Goal: Communication & Community: Answer question/provide support

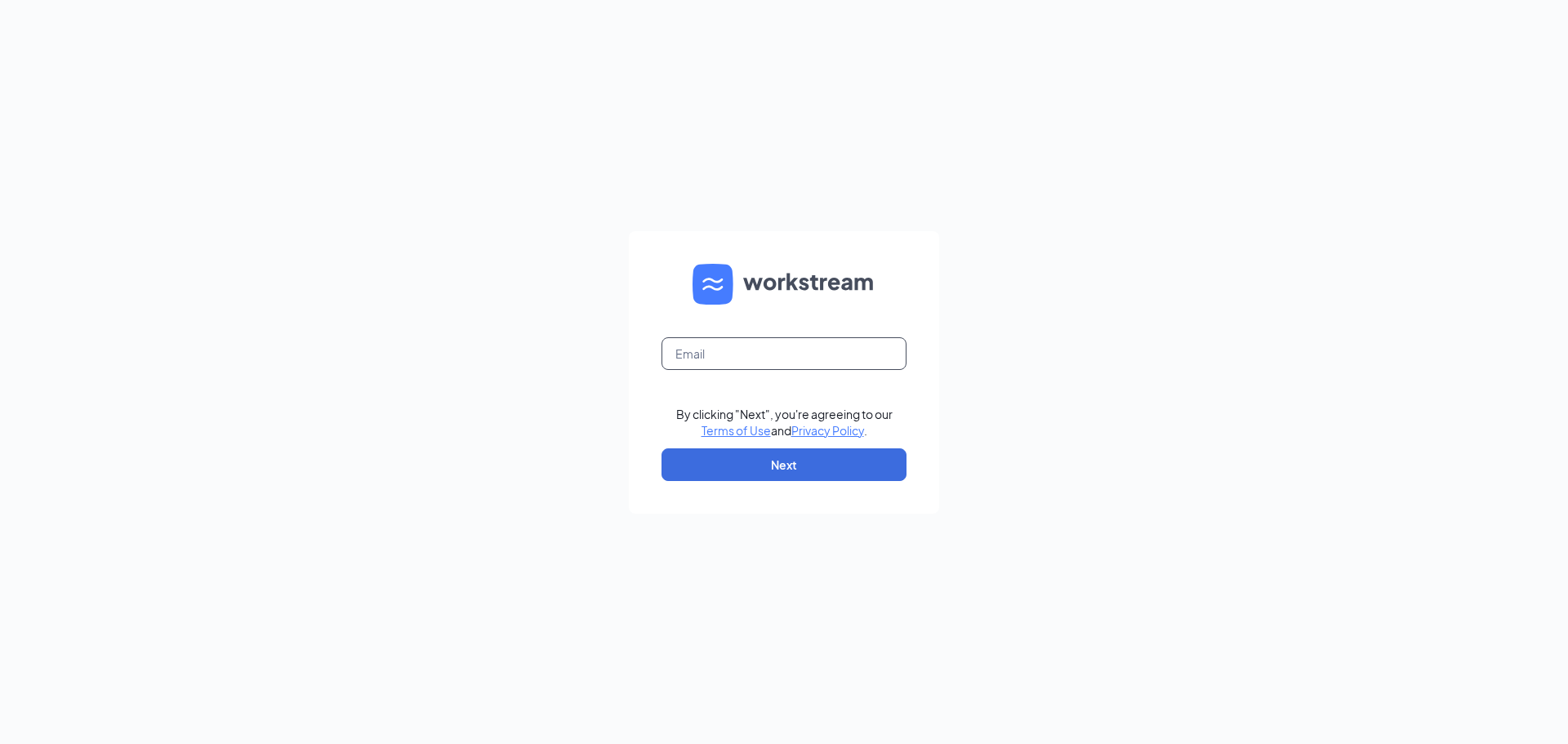
click at [756, 347] on input "text" at bounding box center [784, 354] width 245 height 33
type input "[EMAIL_ADDRESS][DOMAIN_NAME]"
click at [674, 471] on button "Next" at bounding box center [784, 465] width 245 height 33
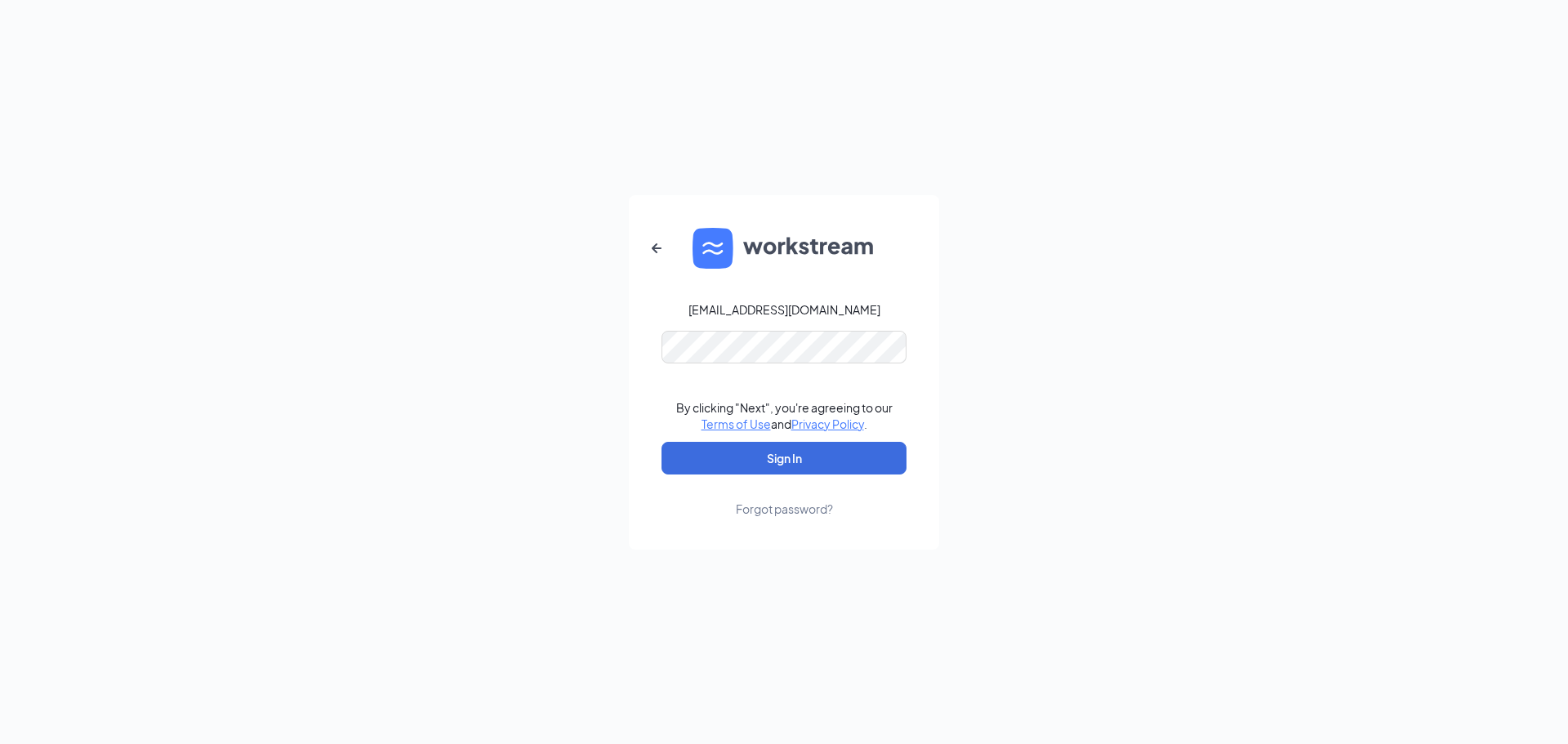
click at [638, 405] on form "sfculvers100@gmail.com By clicking "Next", you're agreeing to our Terms of Use …" at bounding box center [784, 373] width 311 height 355
click at [719, 448] on button "Sign In" at bounding box center [784, 458] width 245 height 33
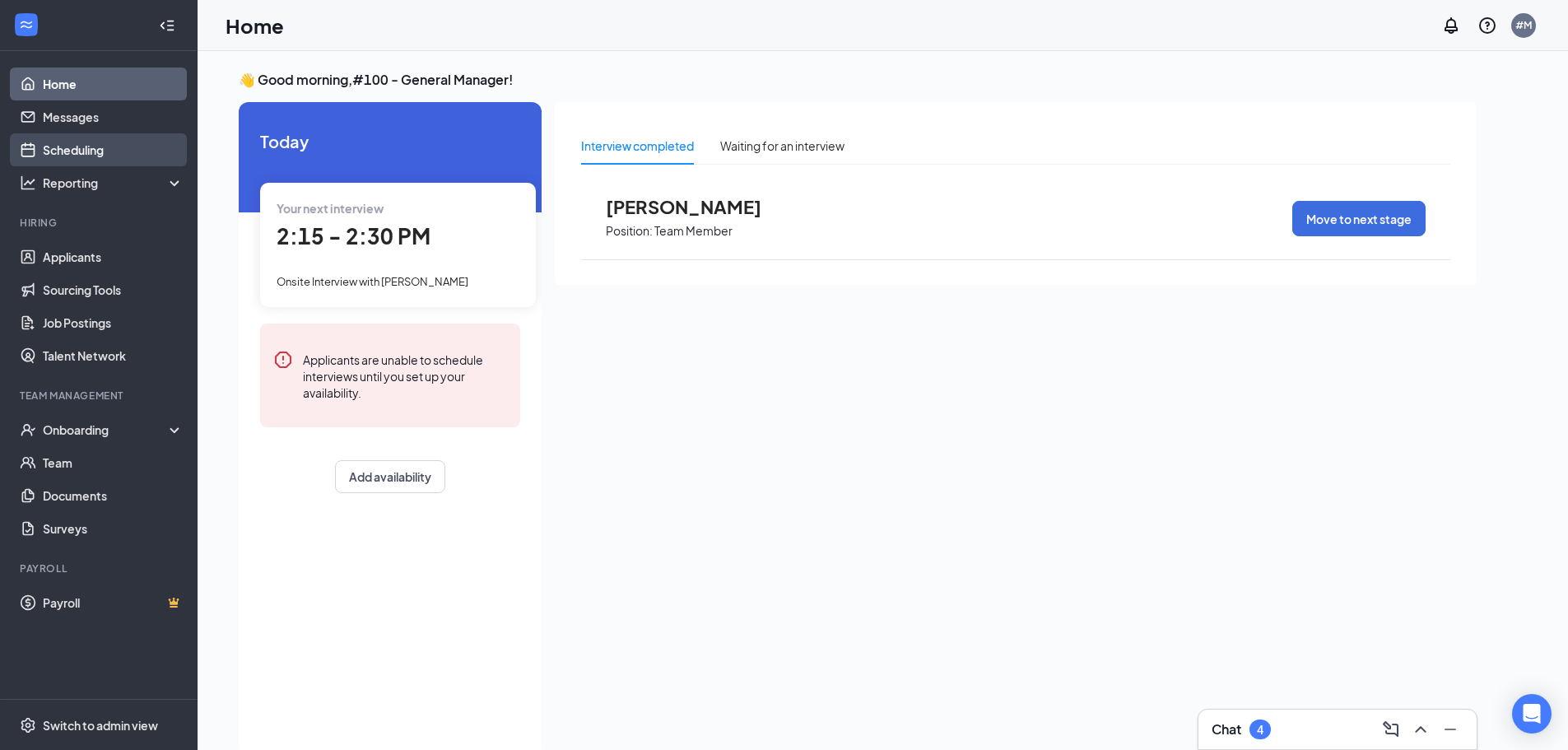
click at [62, 158] on link "Scheduling" at bounding box center [112, 150] width 141 height 33
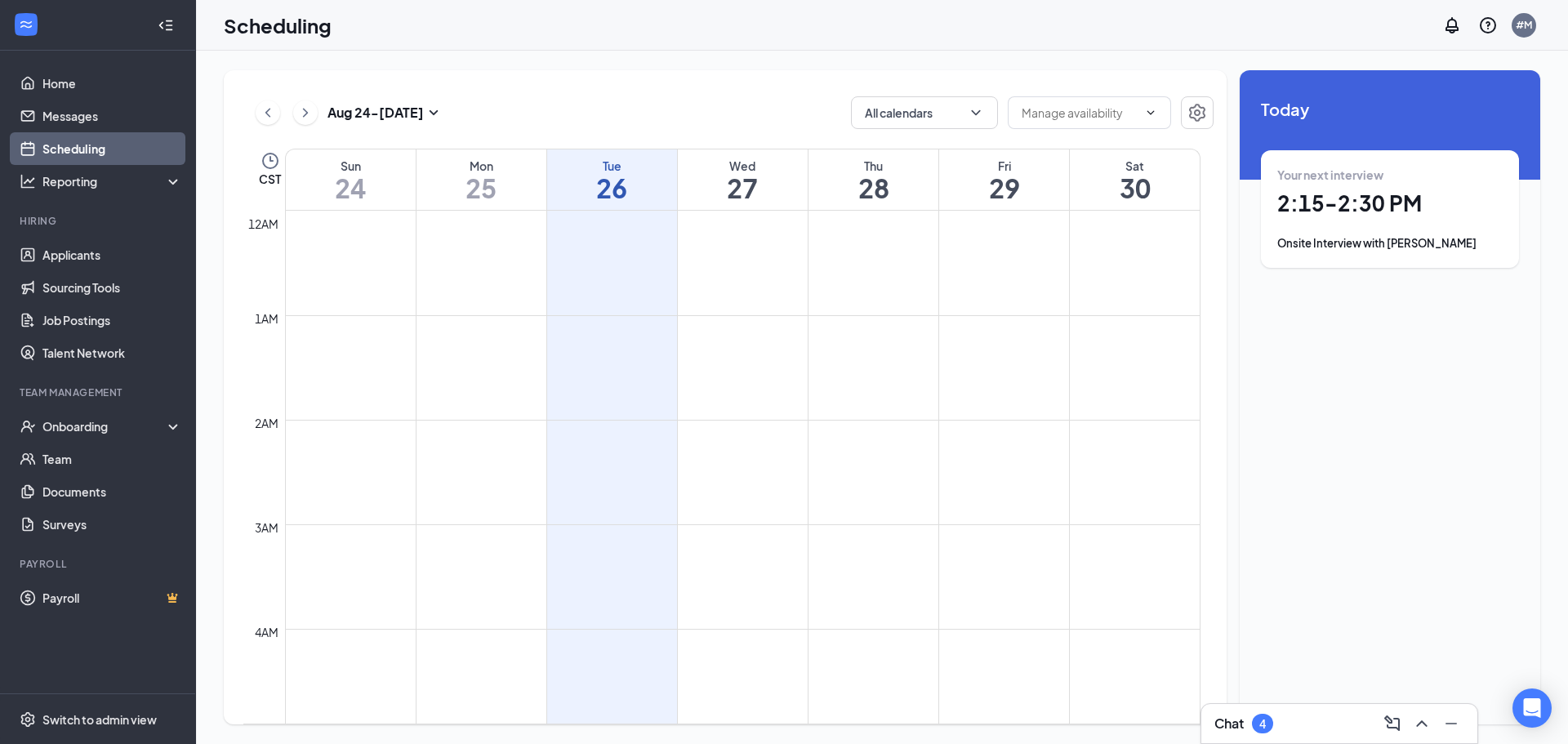
scroll to position [802, 0]
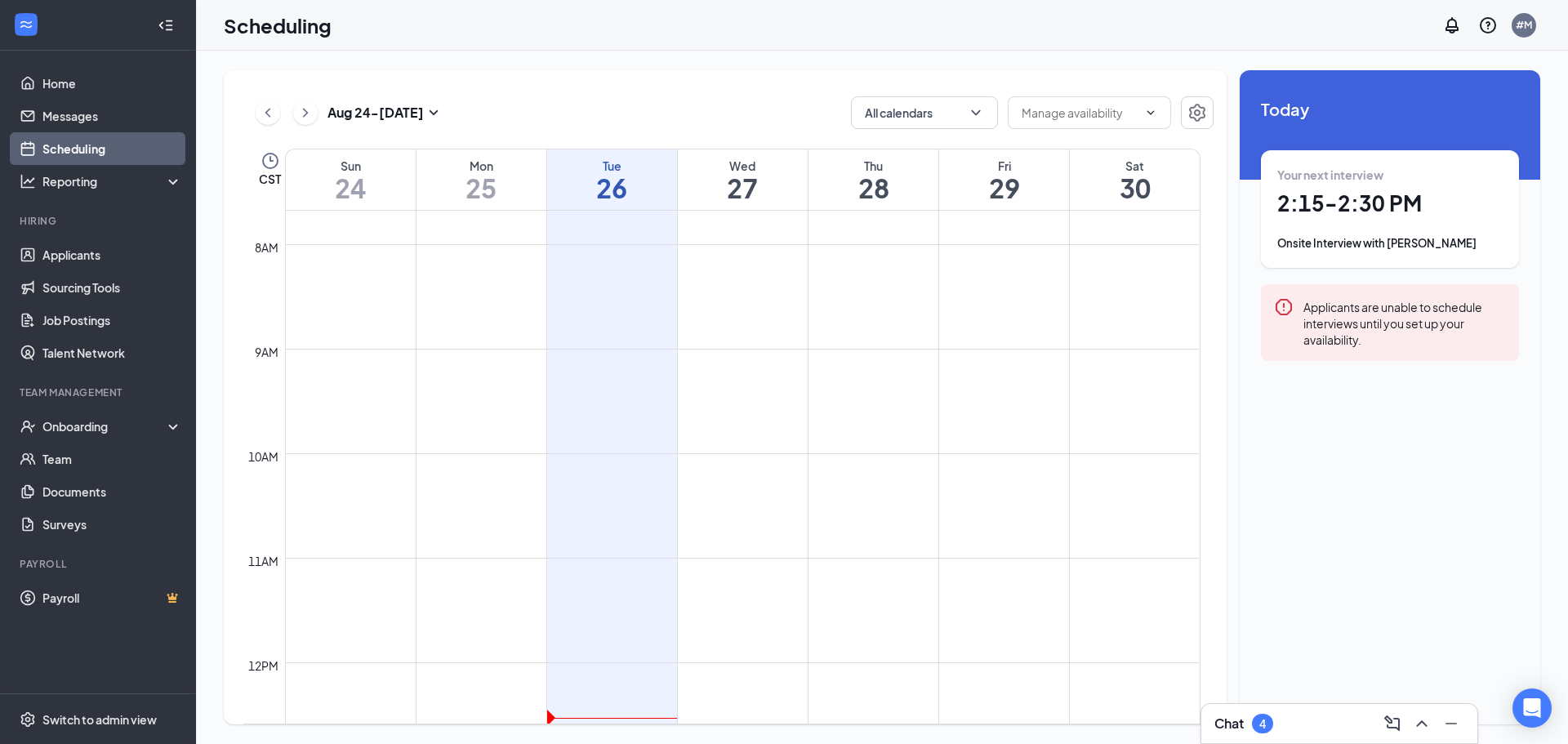
click at [1017, 181] on h1 "29" at bounding box center [1004, 187] width 130 height 27
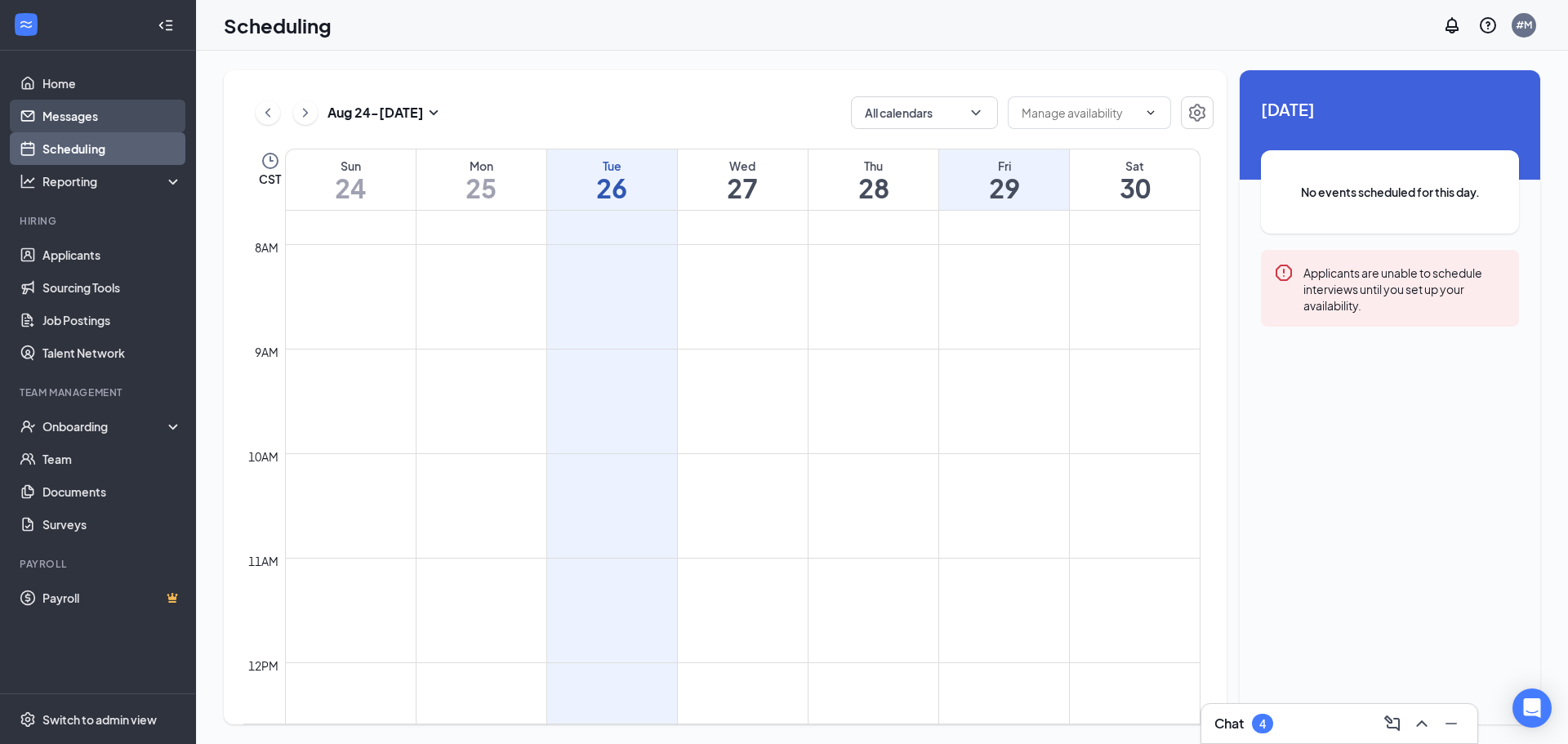
click at [61, 121] on link "Messages" at bounding box center [111, 116] width 140 height 33
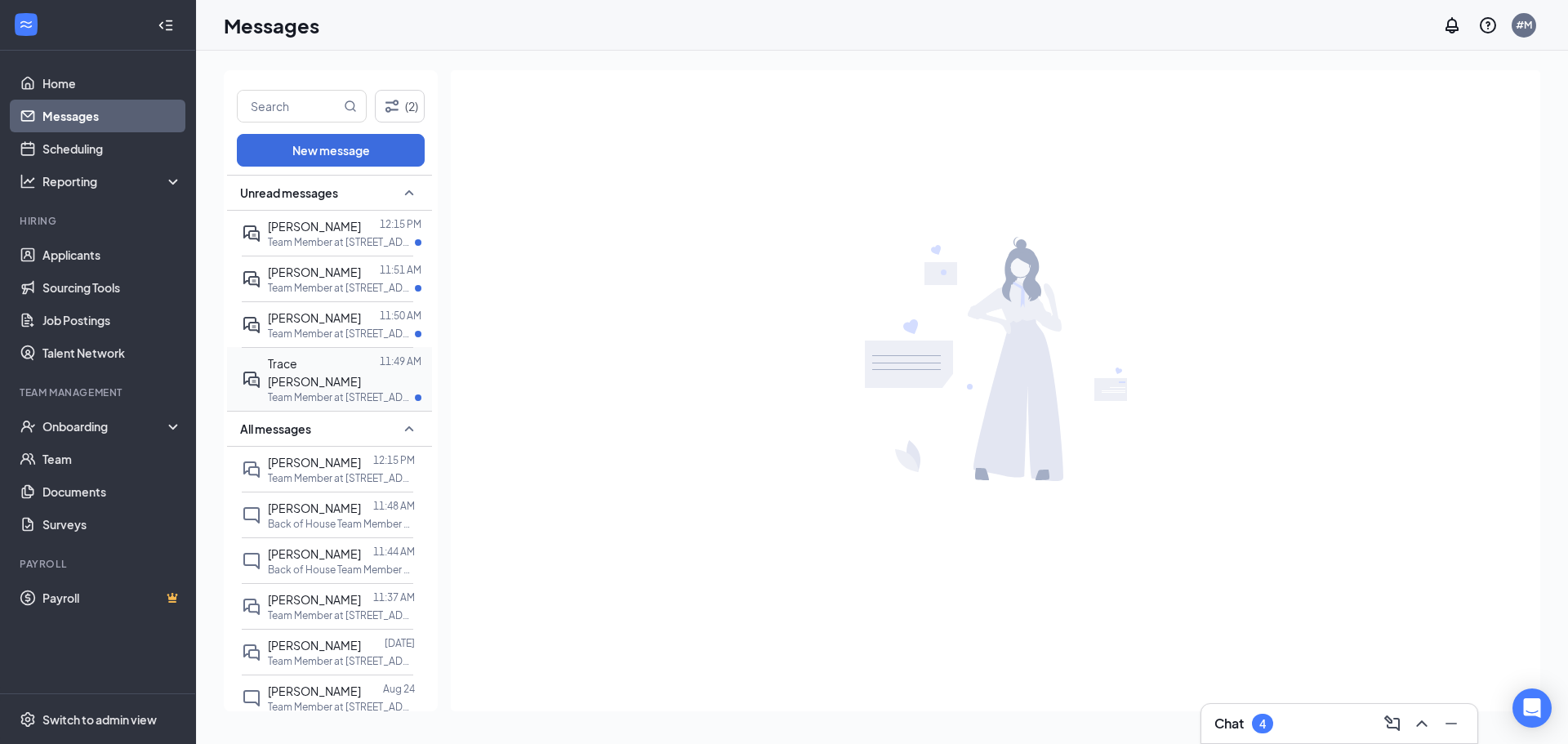
click at [338, 396] on p "Team Member at [STREET_ADDRESS][US_STATE]" at bounding box center [341, 397] width 147 height 14
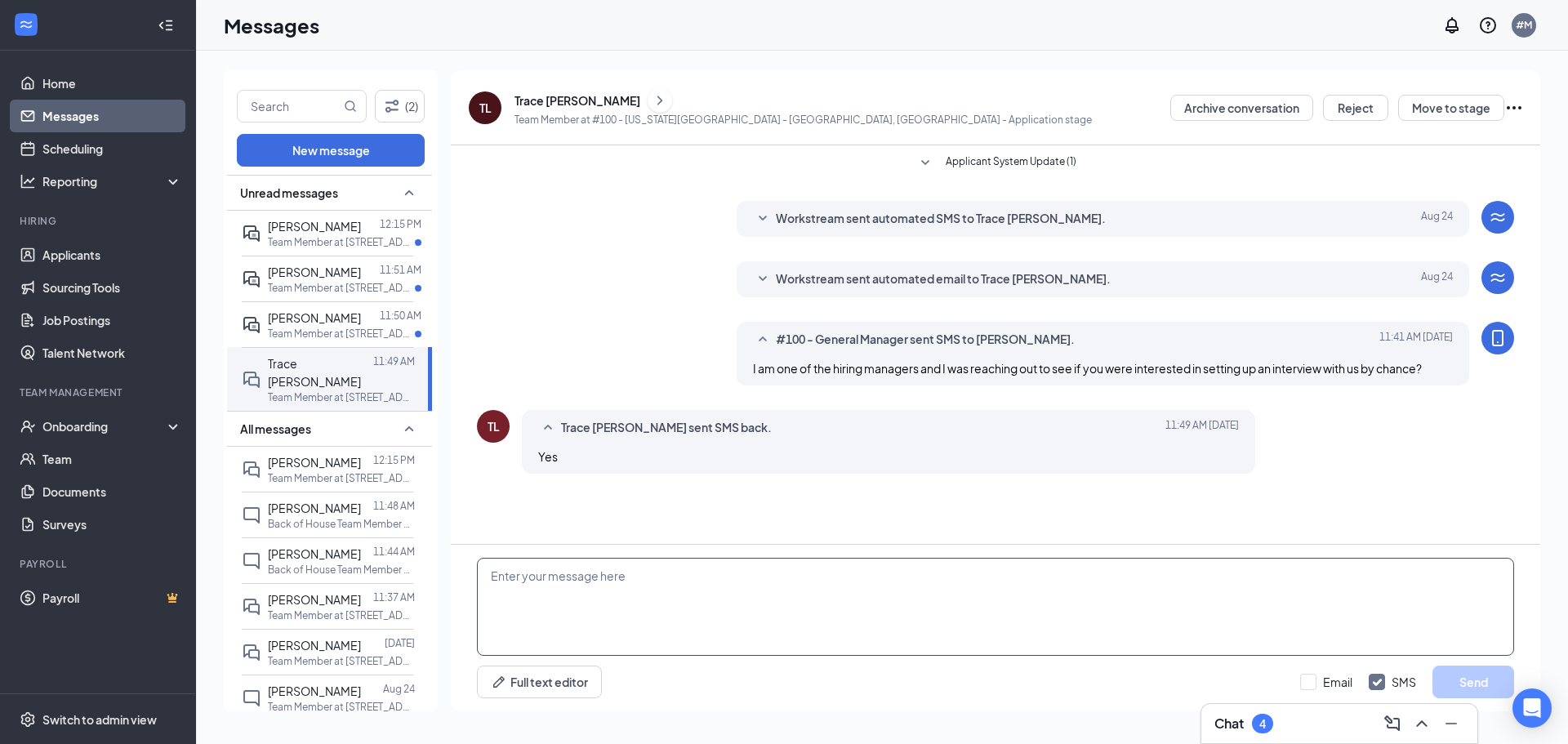
drag, startPoint x: 645, startPoint y: 558, endPoint x: 657, endPoint y: 579, distance: 24.2
click at [652, 569] on textarea at bounding box center [995, 606] width 1037 height 98
click at [648, 572] on textarea "Would [DATE] 4:15 work okay for you>" at bounding box center [995, 606] width 1037 height 98
click at [775, 577] on textarea "Would [DATE] 4:30 work okay for you>" at bounding box center [995, 606] width 1037 height 98
type textarea "Would [DATE] 4:30 work okay for you?"
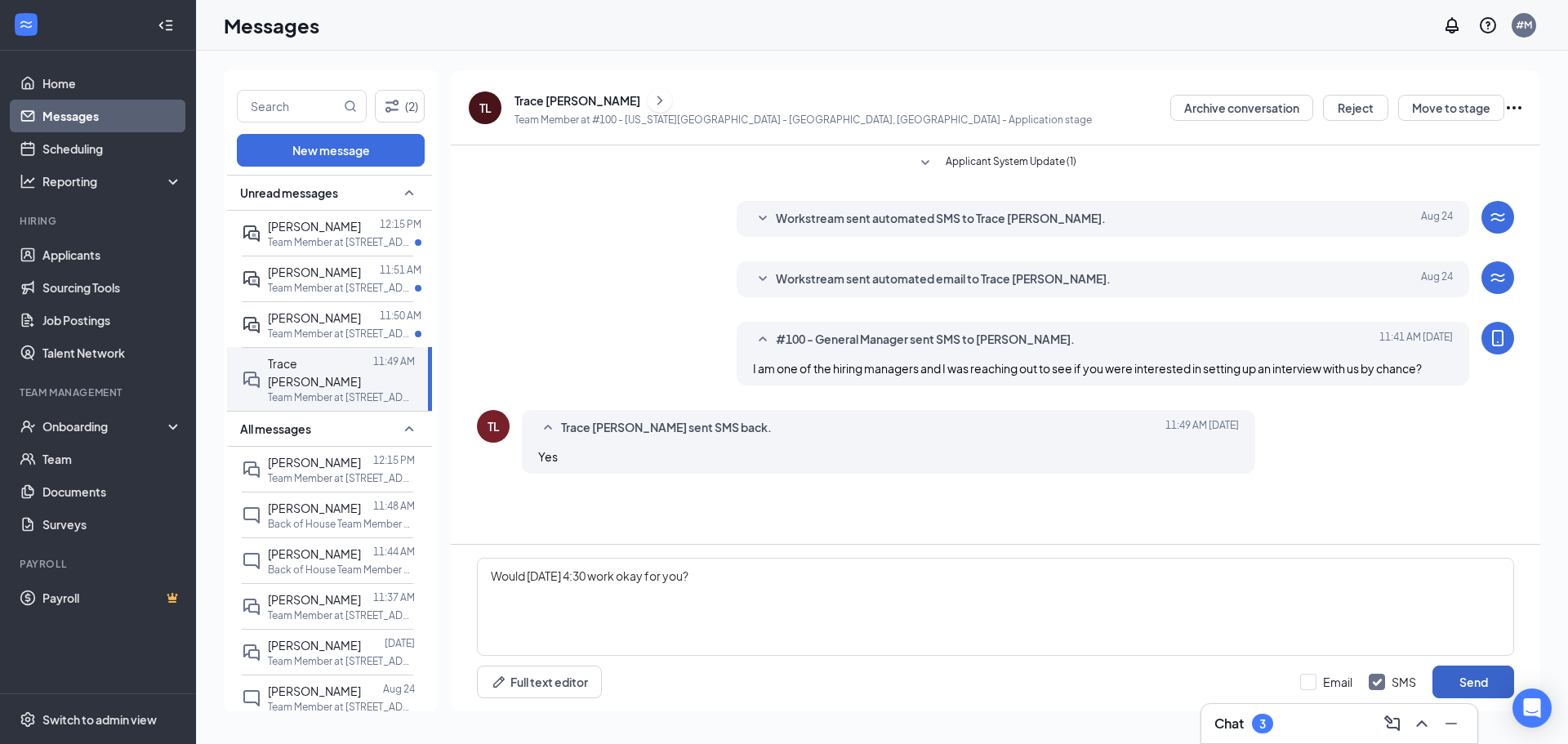
click at [1482, 674] on button "Send" at bounding box center [1472, 682] width 81 height 33
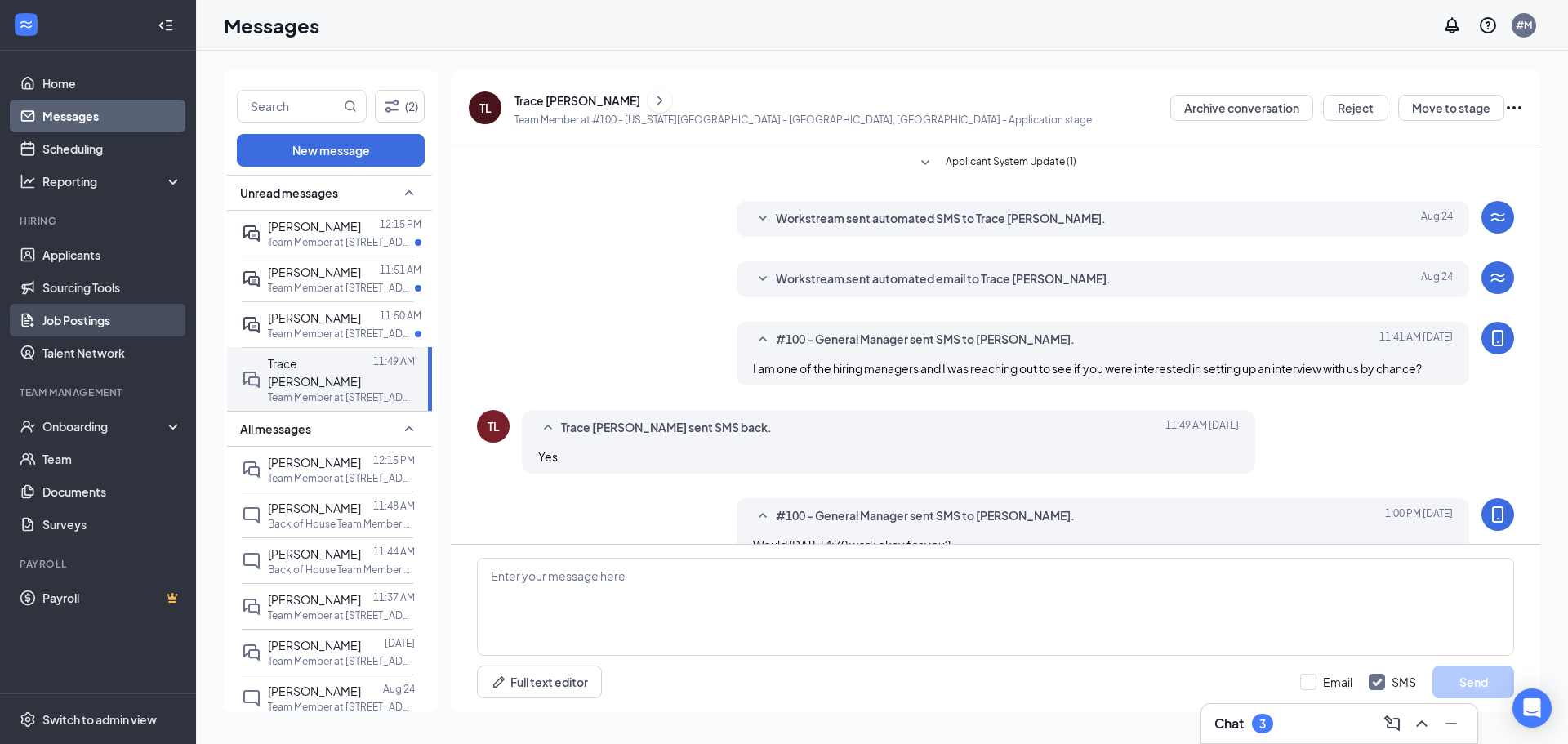
scroll to position [35, 0]
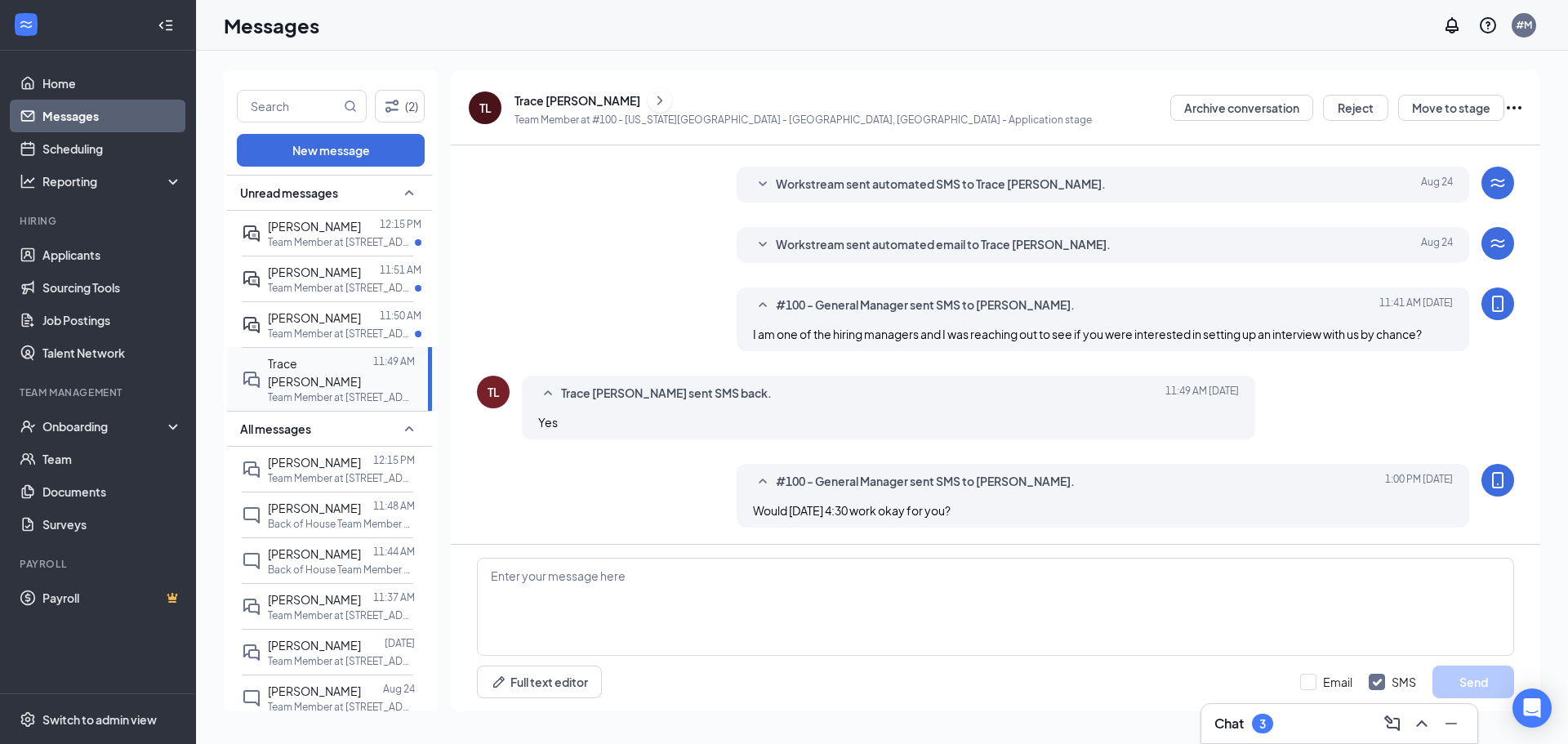
click at [305, 322] on span "[PERSON_NAME]" at bounding box center [314, 318] width 93 height 15
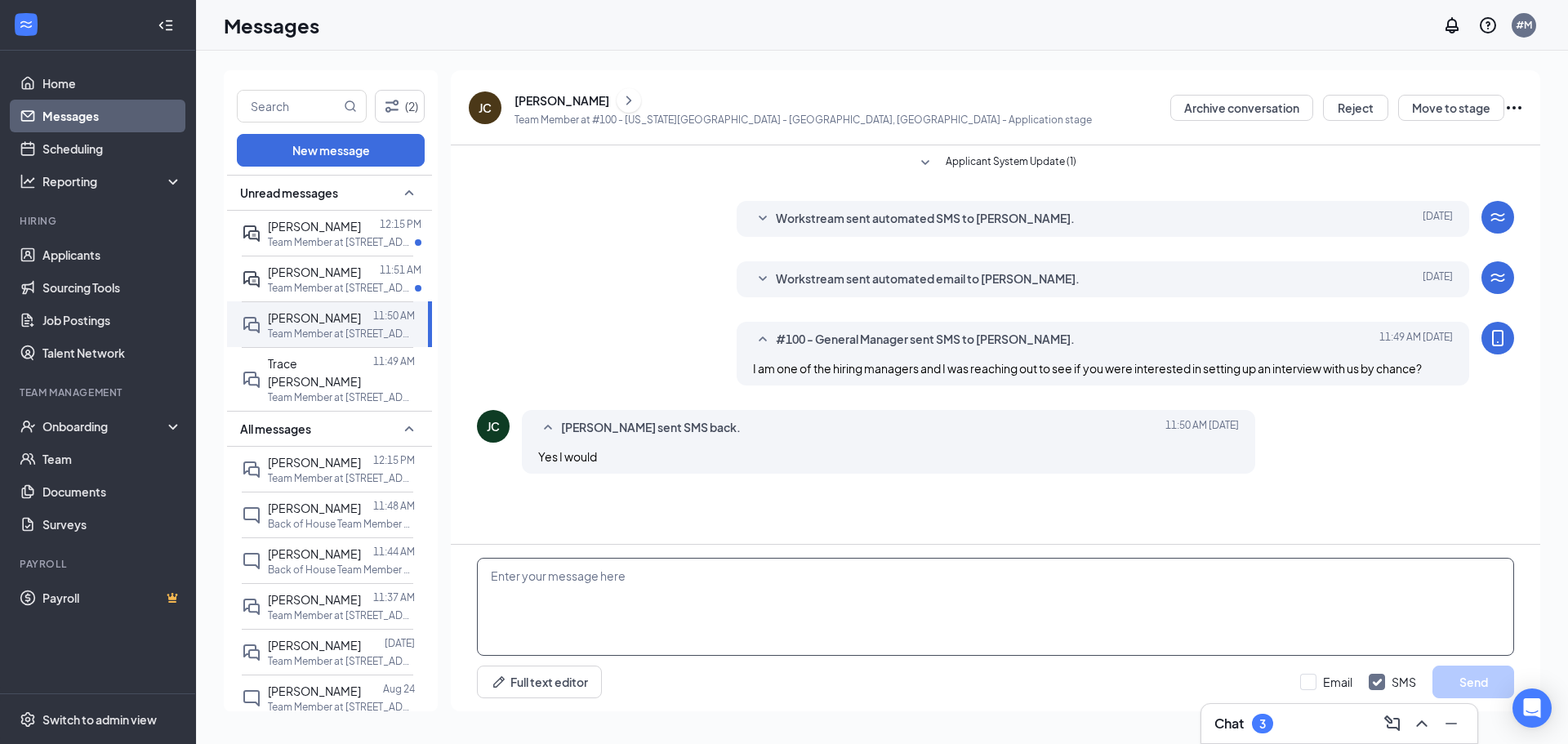
click at [710, 619] on textarea at bounding box center [995, 606] width 1037 height 98
type textarea "Would [DATE] 4:00 work okay for you?"
click at [1478, 687] on button "Send" at bounding box center [1472, 682] width 81 height 33
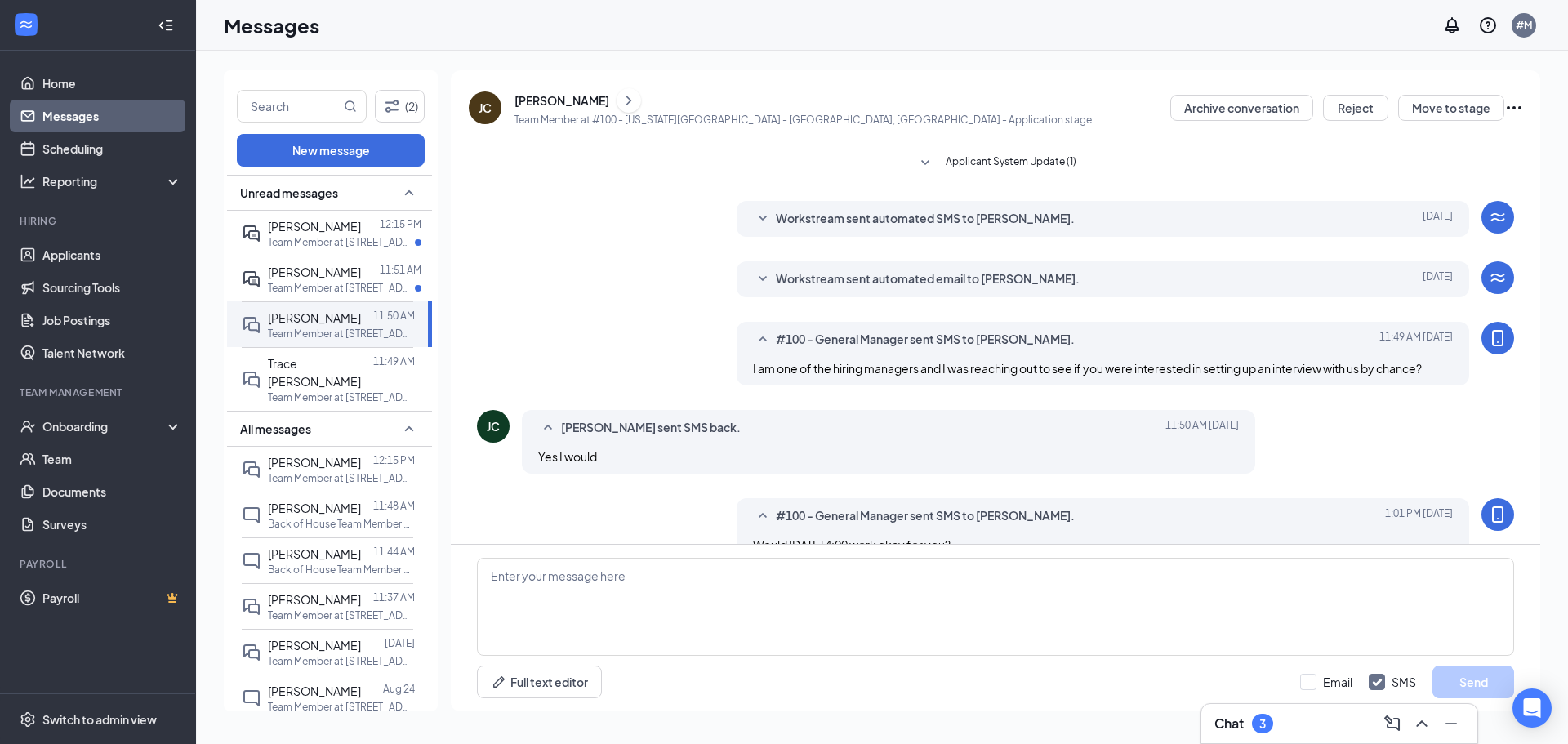
scroll to position [35, 0]
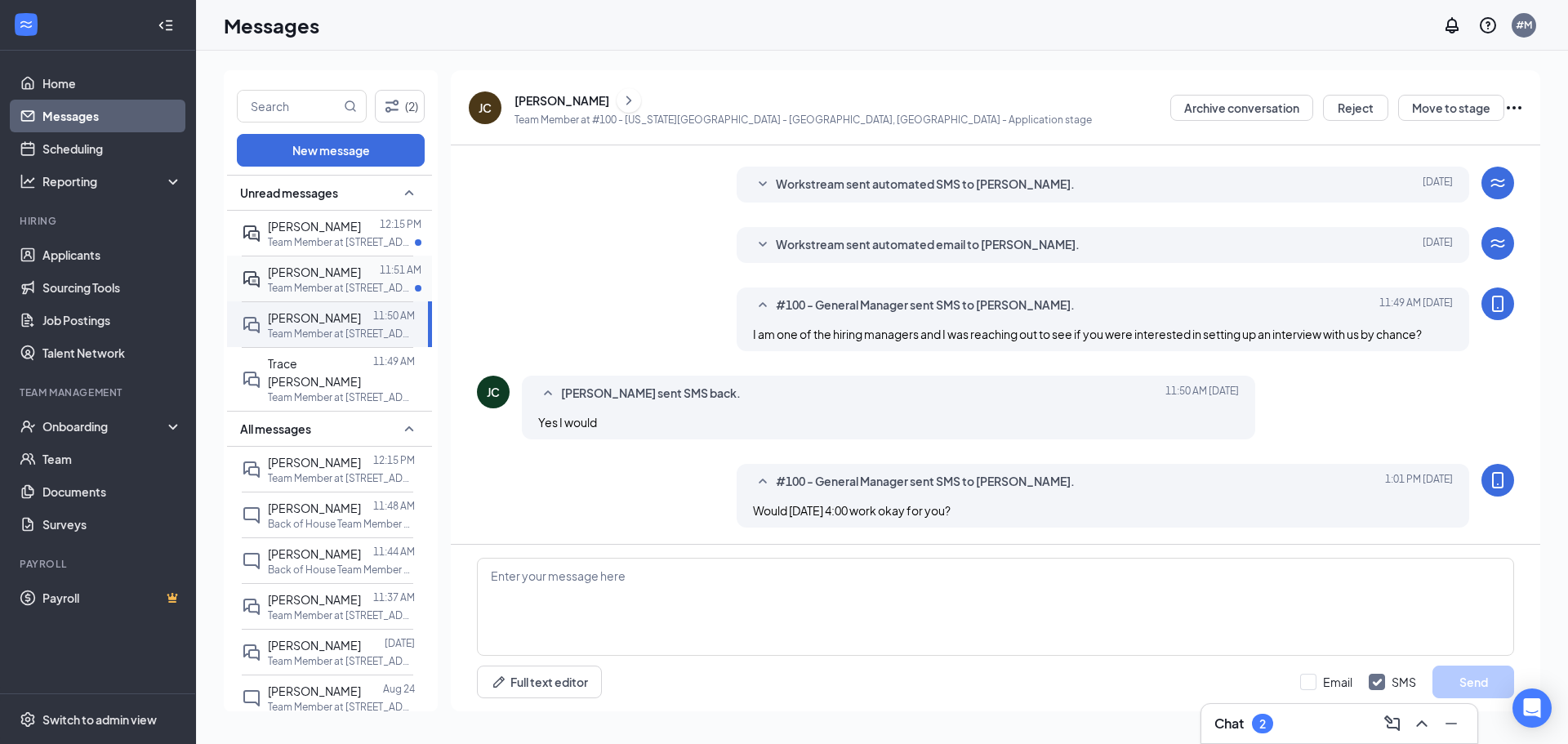
click at [334, 274] on span "[PERSON_NAME]" at bounding box center [314, 272] width 93 height 15
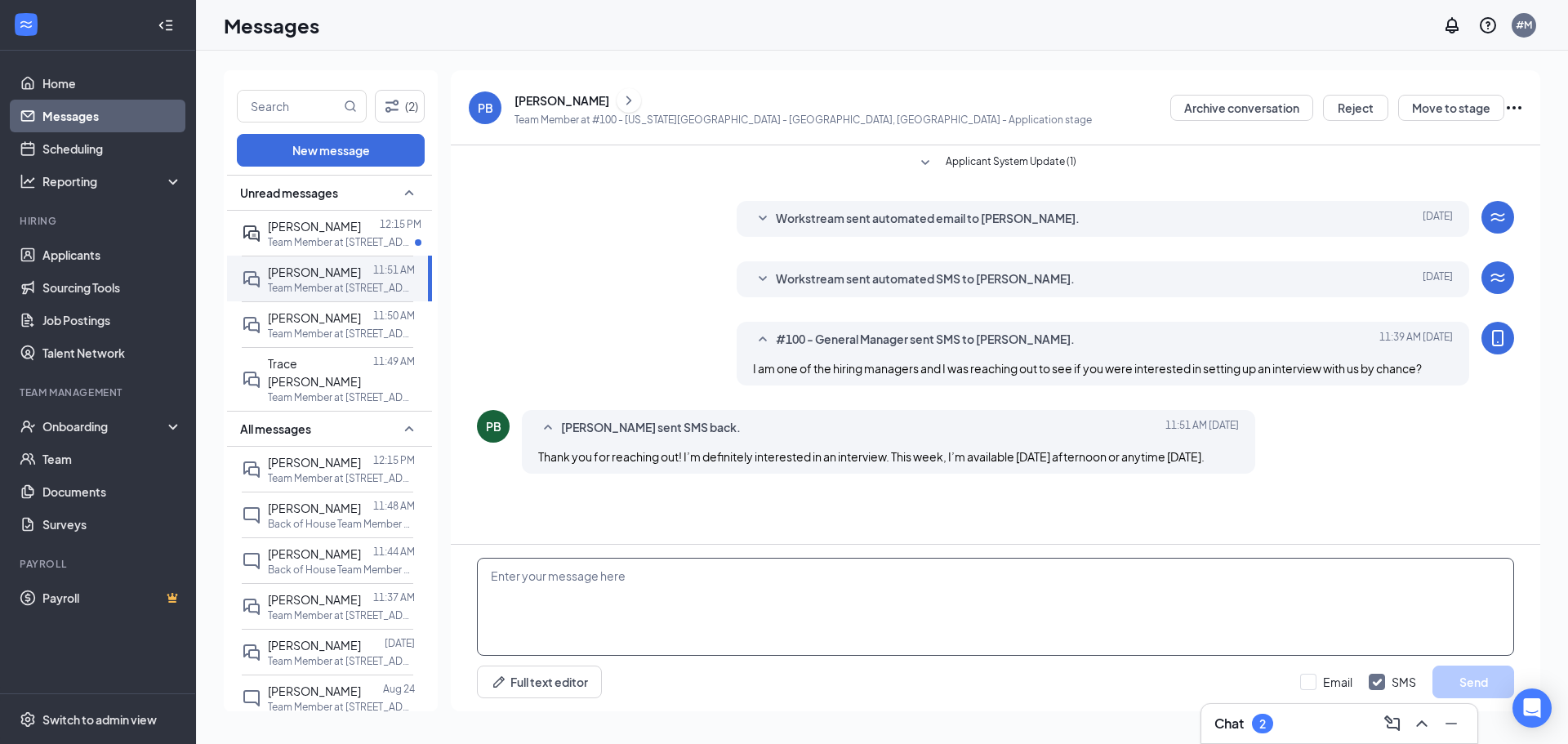
drag, startPoint x: 636, startPoint y: 599, endPoint x: 642, endPoint y: 587, distance: 13.4
click at [637, 595] on textarea at bounding box center [995, 606] width 1037 height 98
type textarea "Would [DATE] 4:15 work for you?"
click at [1479, 687] on button "Send" at bounding box center [1472, 682] width 81 height 33
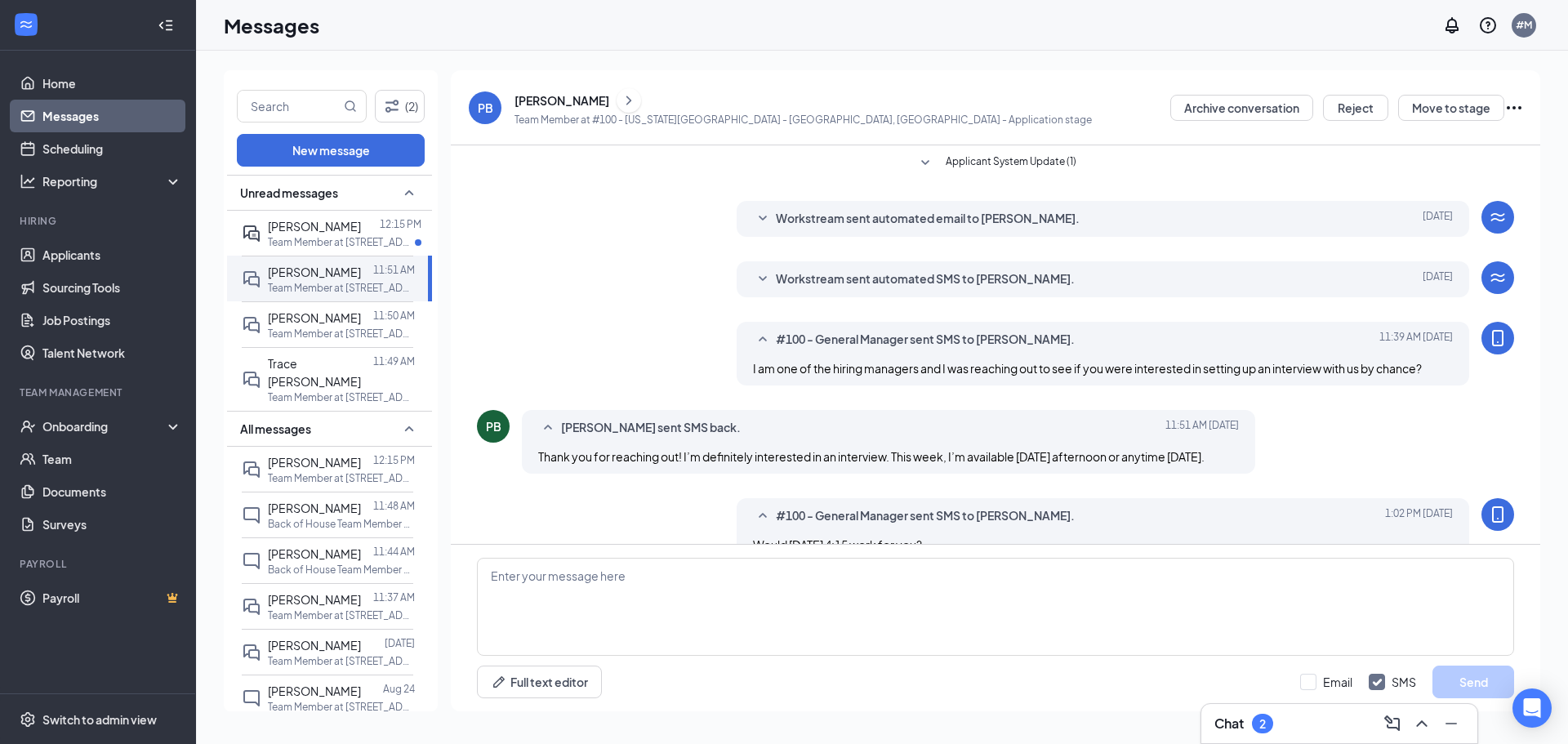
scroll to position [35, 0]
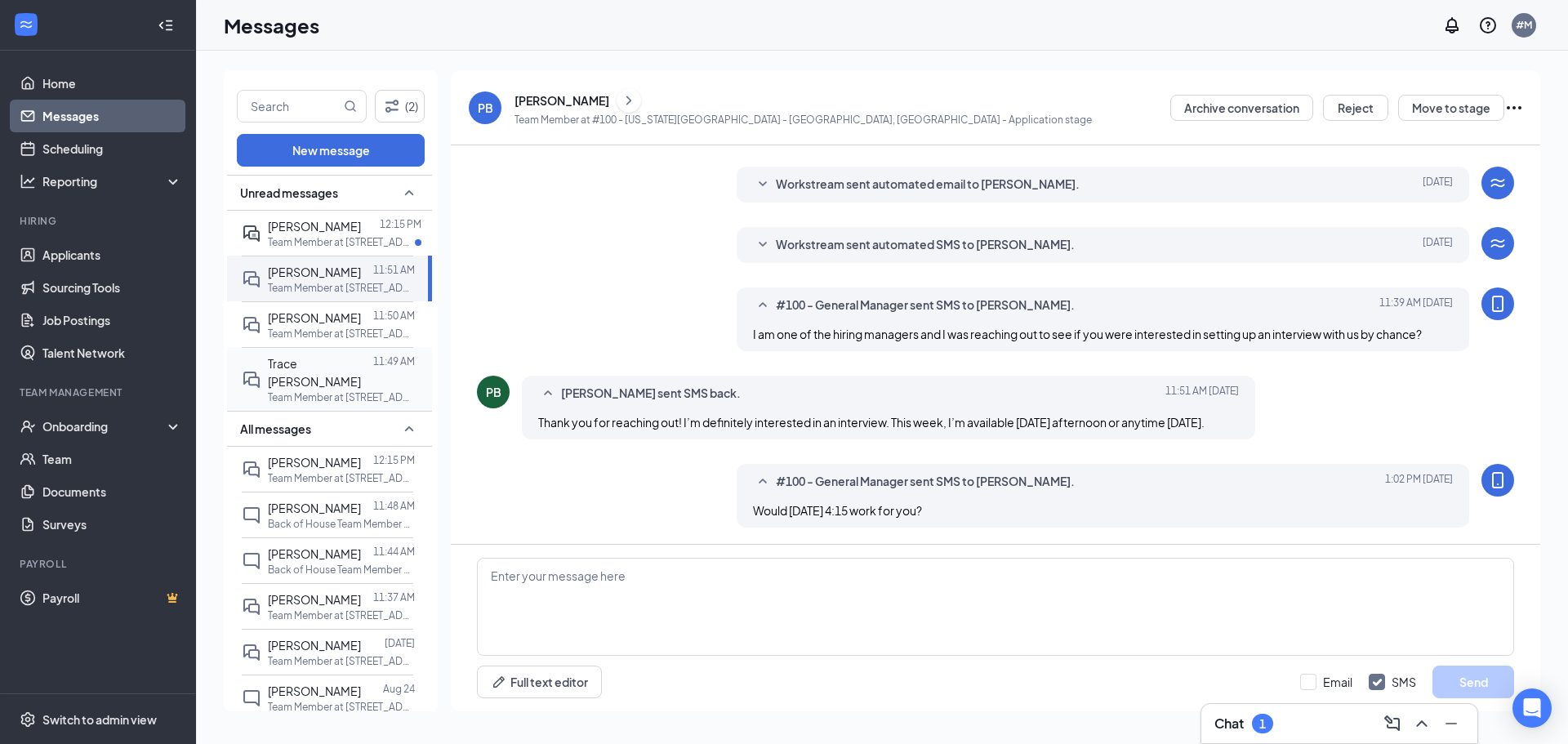
drag, startPoint x: 331, startPoint y: 230, endPoint x: 418, endPoint y: 409, distance: 199.0
click at [331, 231] on span "[PERSON_NAME]" at bounding box center [314, 227] width 93 height 15
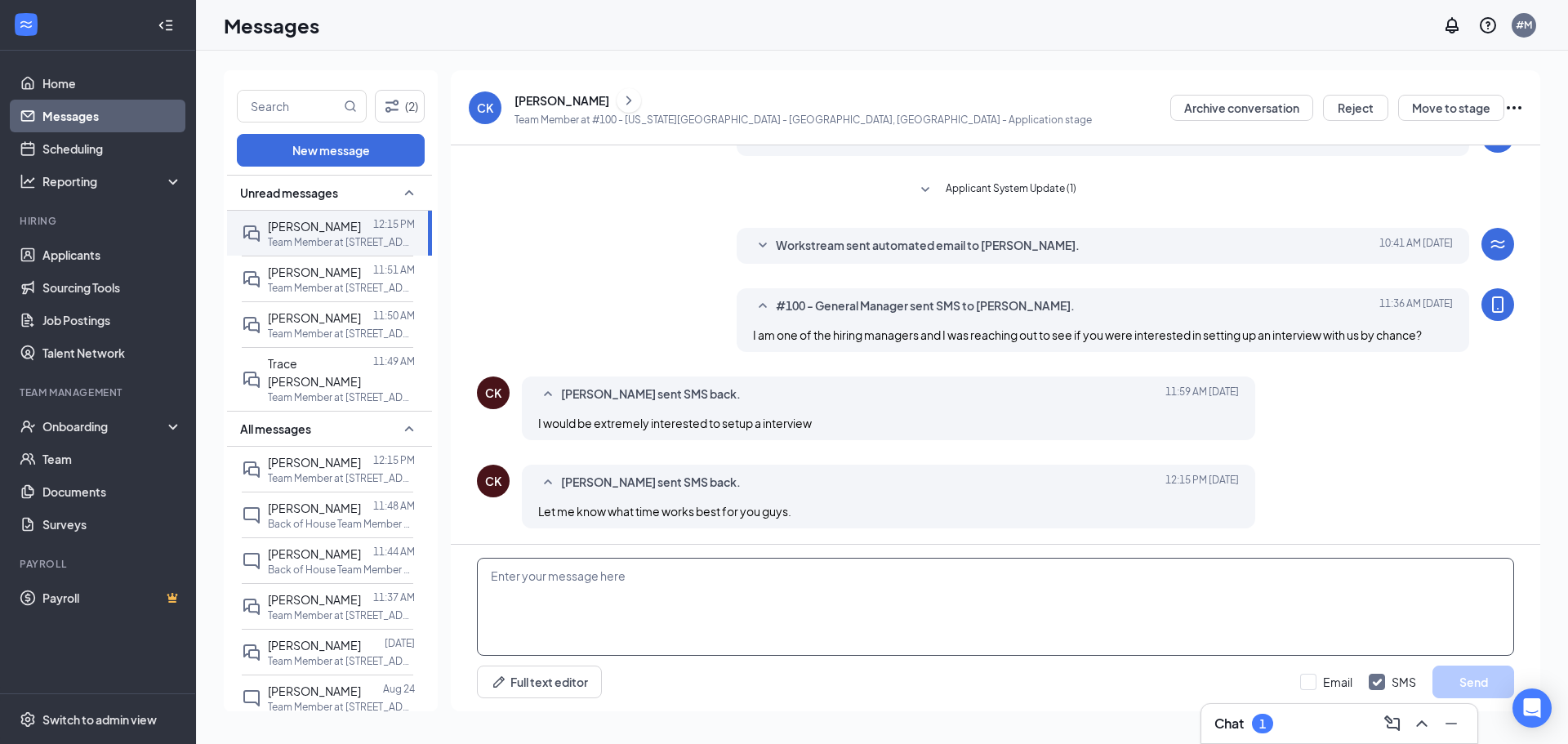
scroll to position [35, 0]
click at [703, 622] on textarea at bounding box center [995, 606] width 1037 height 98
type textarea "Would [DATE] 4:30 work okay for you?"
click at [1494, 675] on button "Send" at bounding box center [1472, 682] width 81 height 33
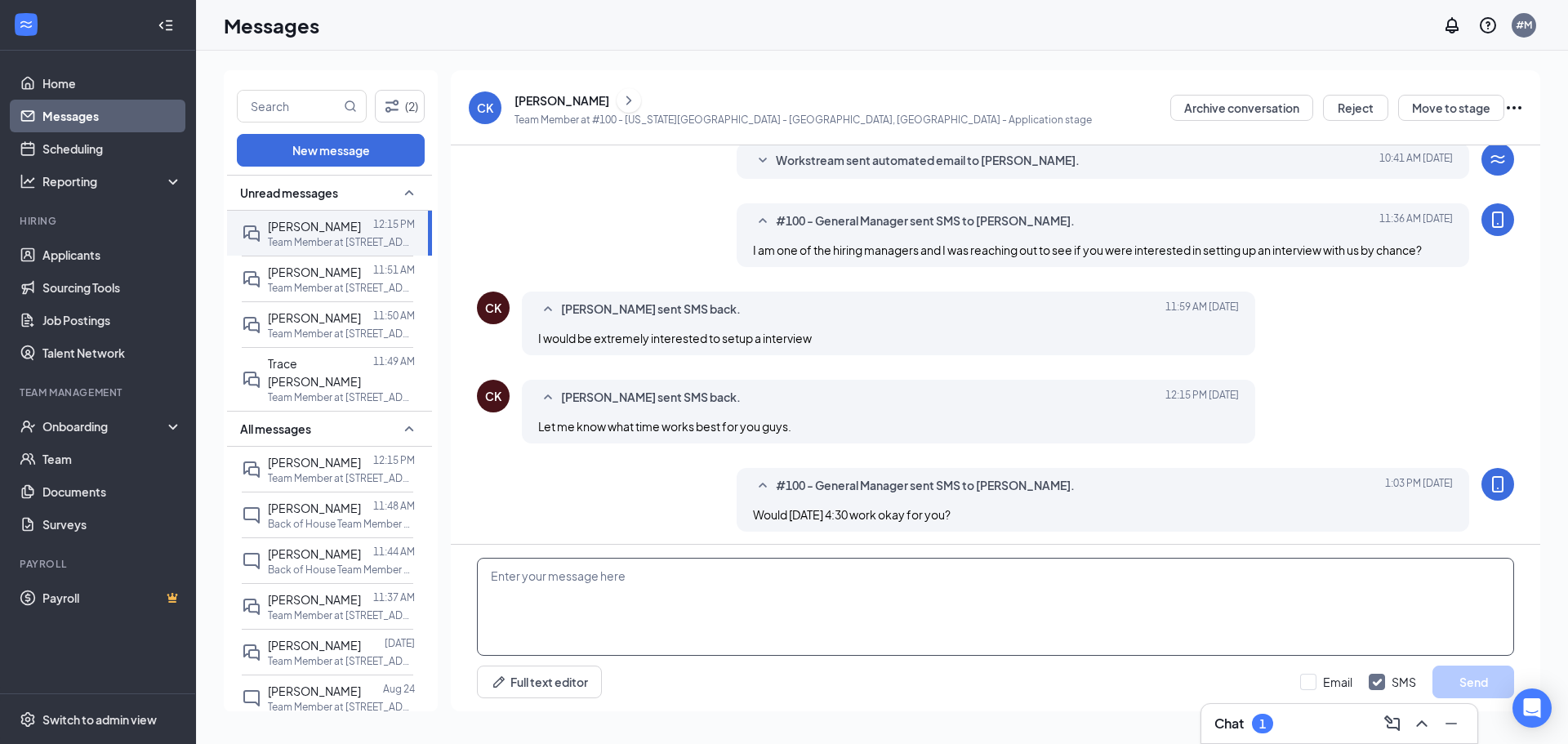
scroll to position [122, 0]
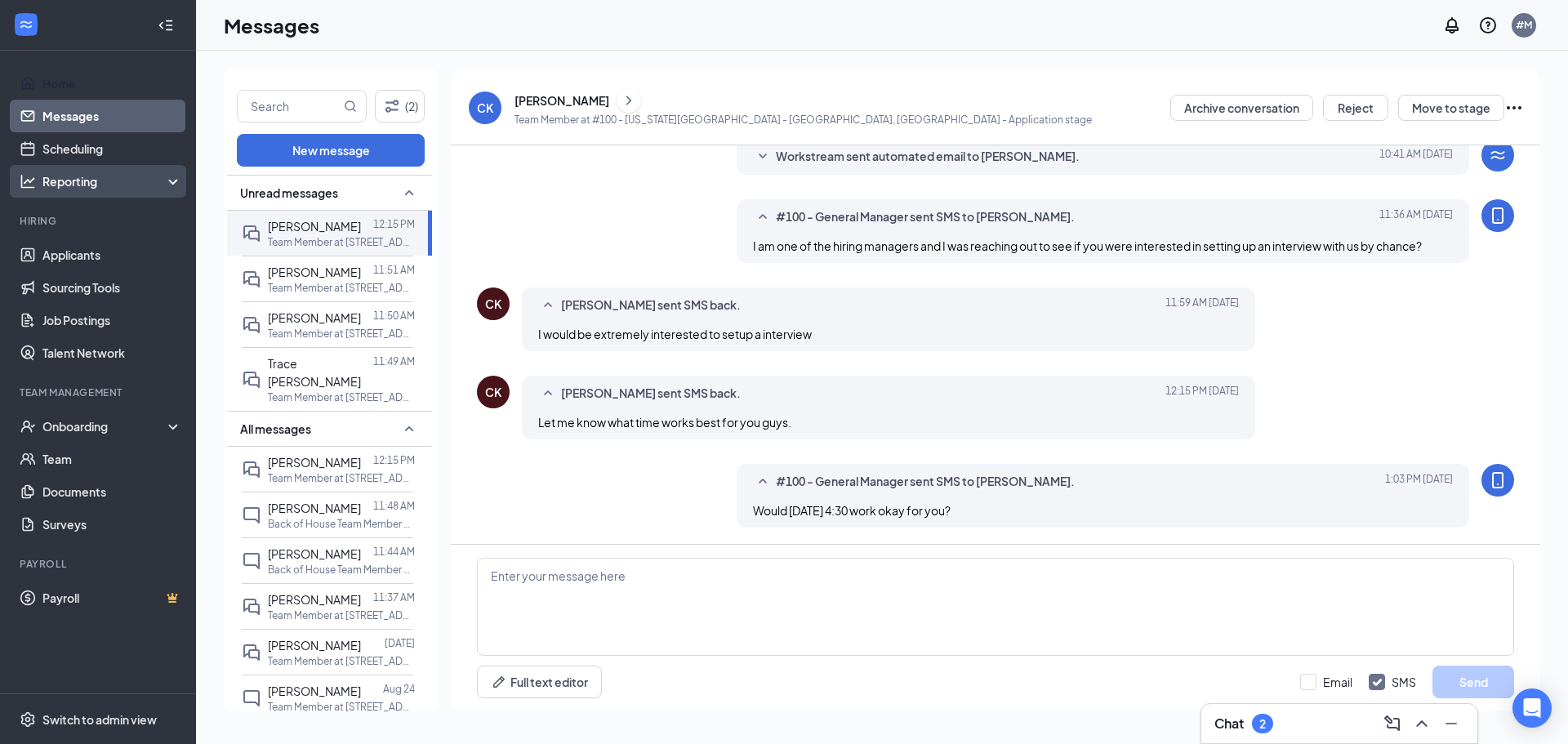
drag, startPoint x: 70, startPoint y: 82, endPoint x: 82, endPoint y: 173, distance: 91.8
click at [70, 82] on link "Home" at bounding box center [111, 83] width 140 height 33
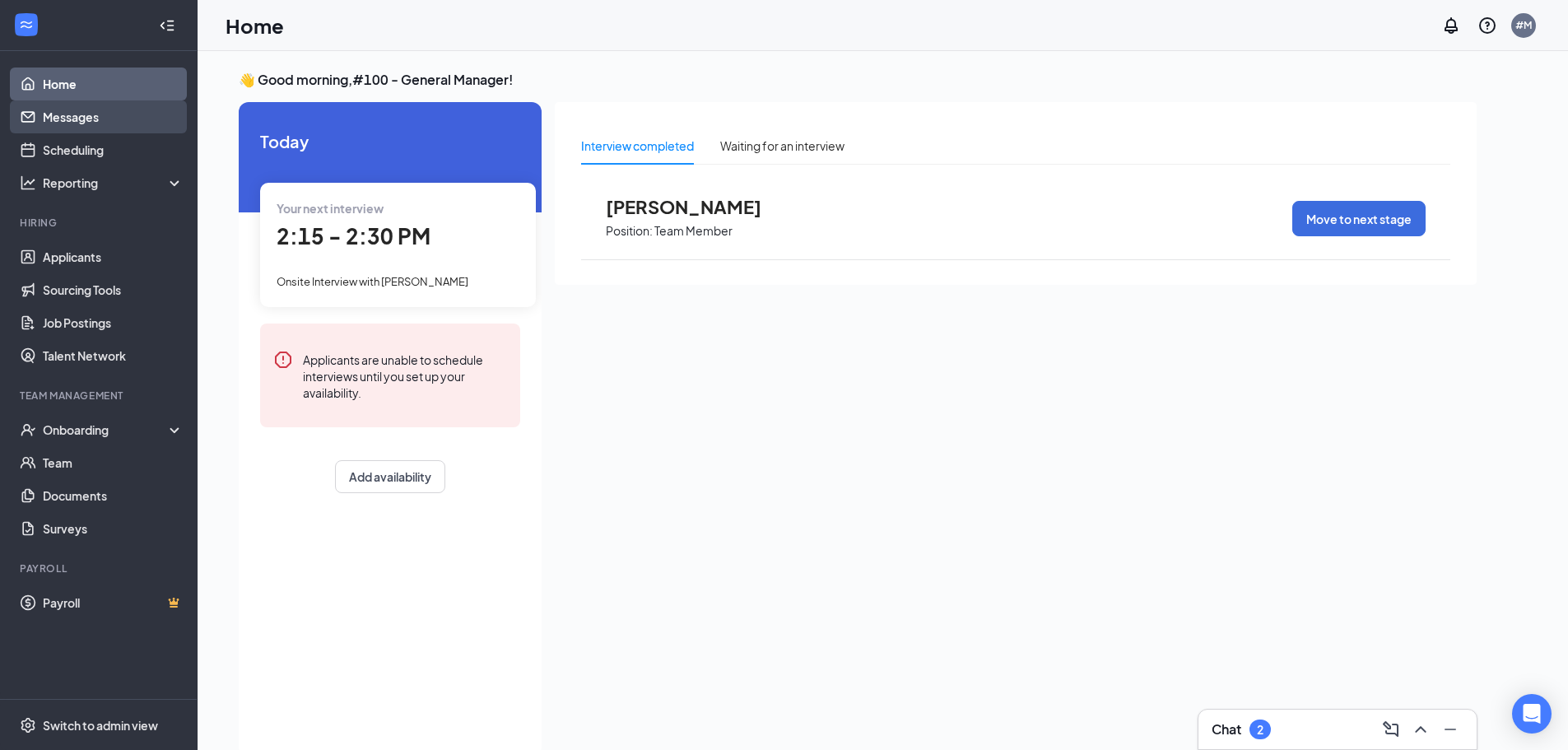
click at [59, 109] on link "Messages" at bounding box center [112, 117] width 141 height 33
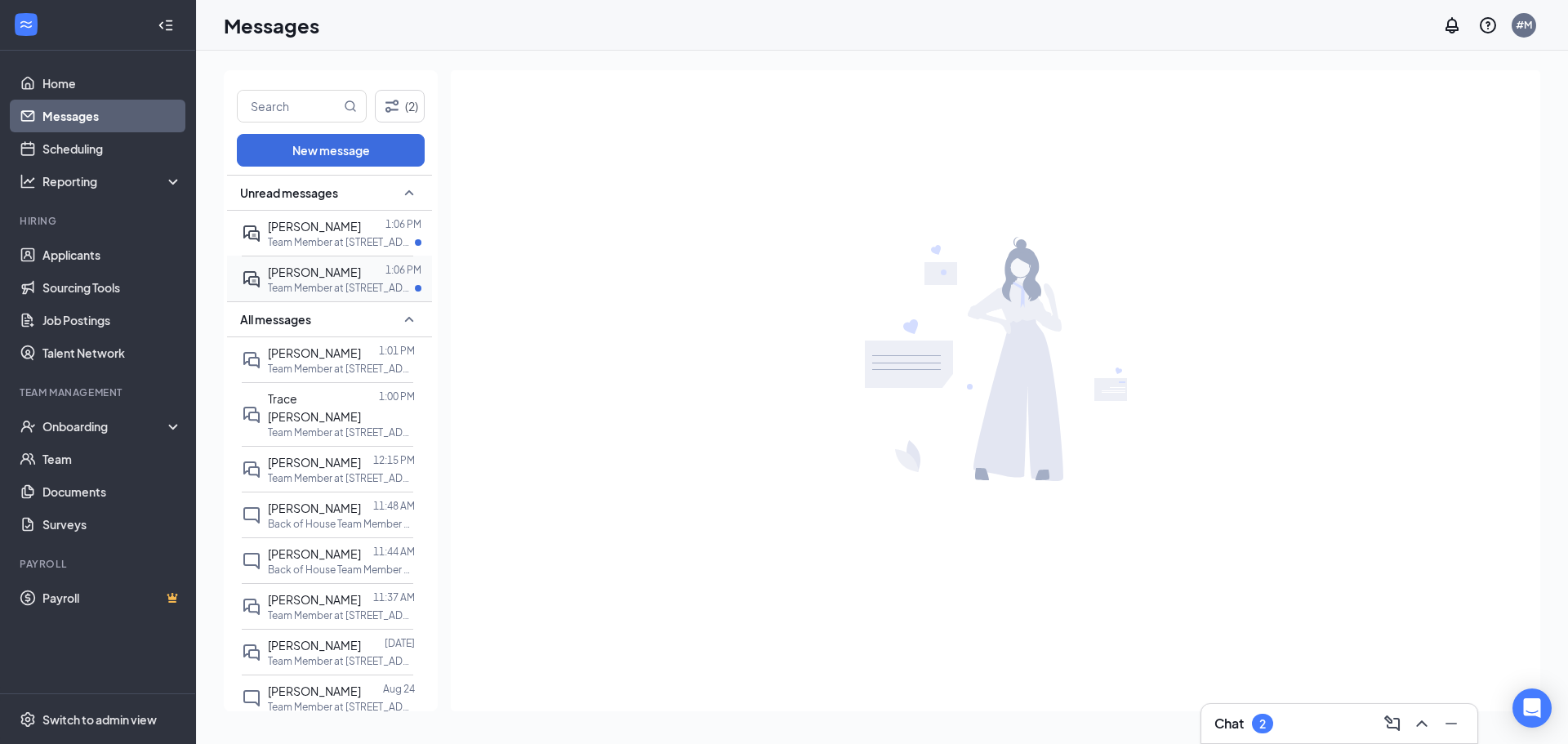
click at [344, 285] on p "Team Member at [STREET_ADDRESS][US_STATE]" at bounding box center [341, 287] width 147 height 14
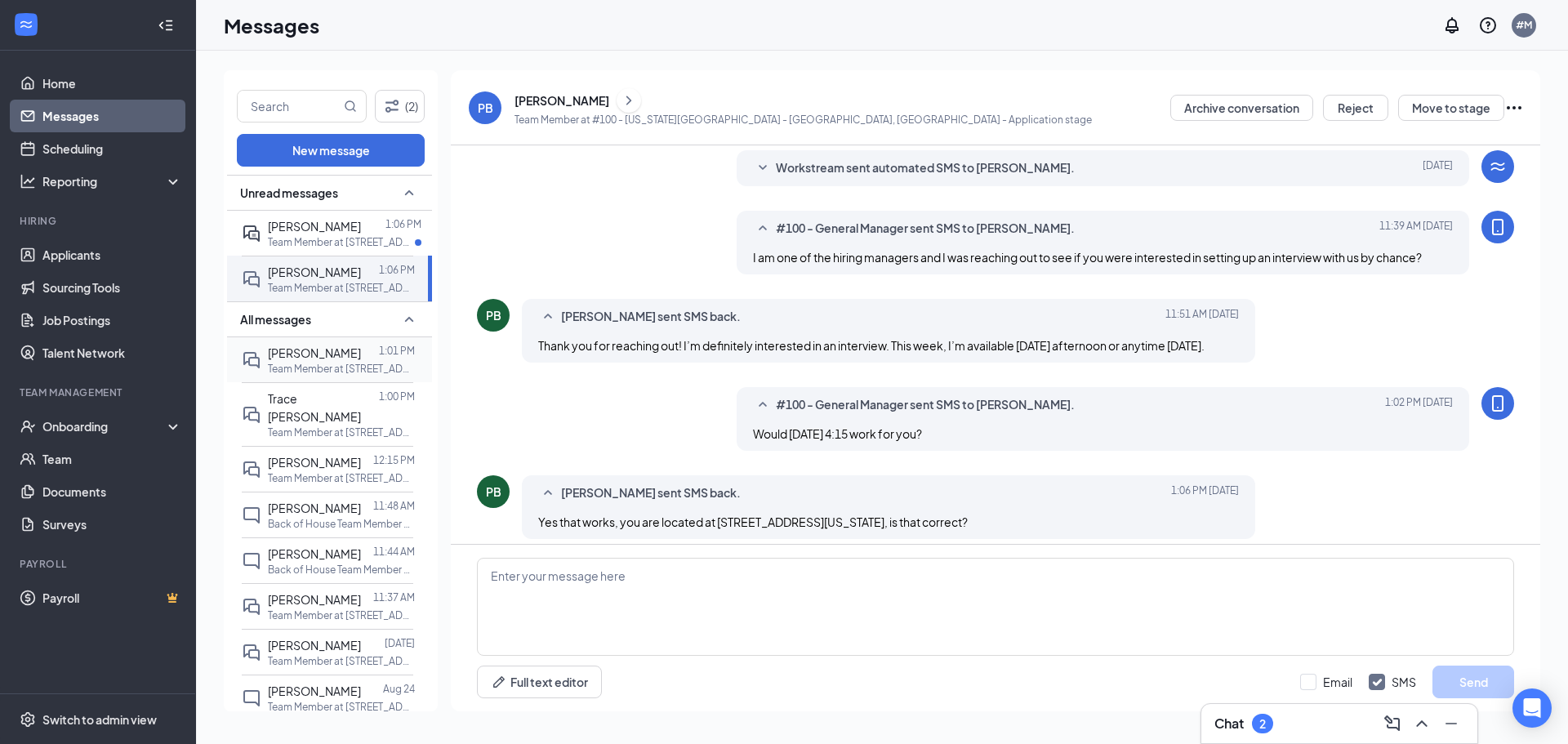
scroll to position [122, 0]
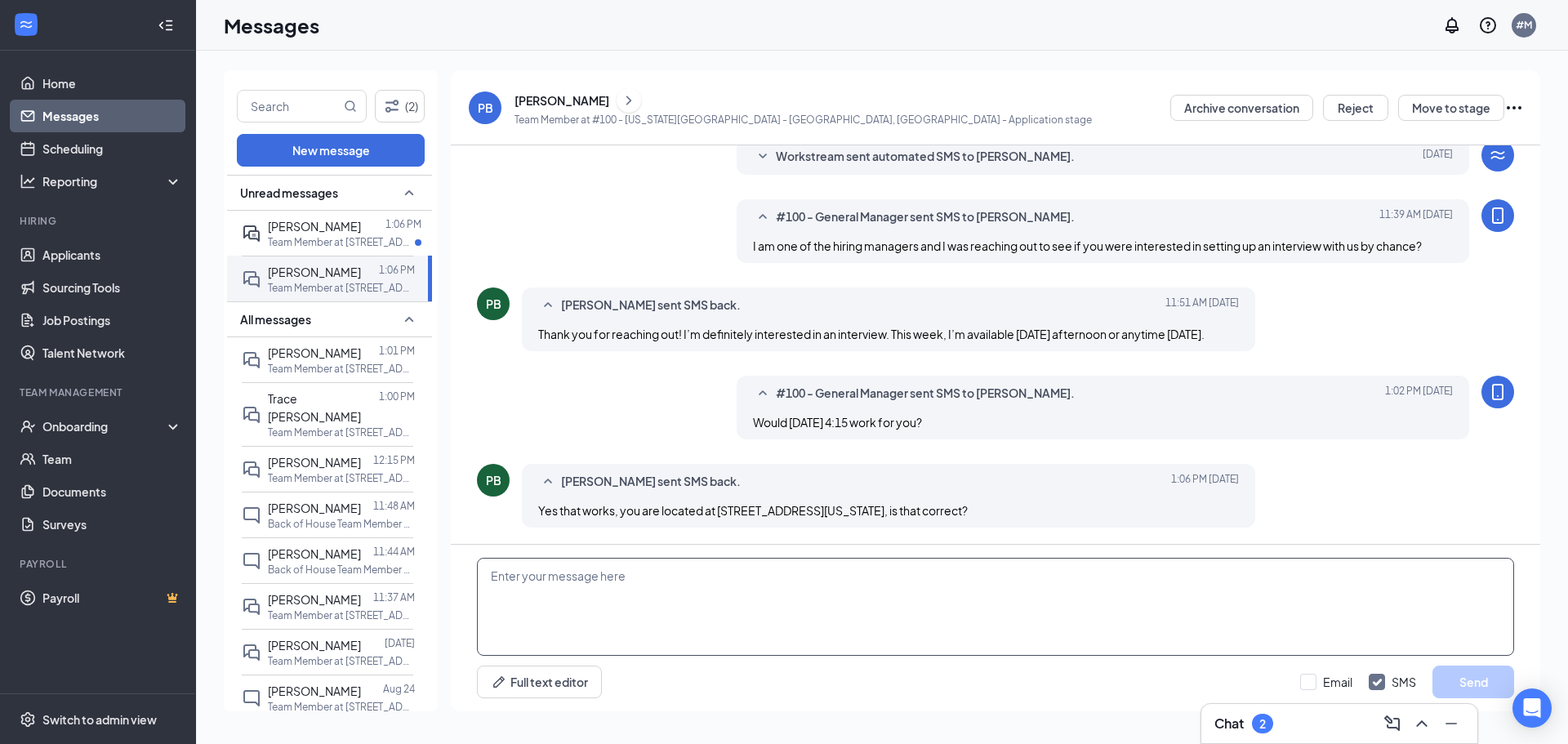
click at [629, 611] on textarea at bounding box center [995, 606] width 1037 height 98
type textarea "Y"
type textarea "y"
type textarea "A"
click at [797, 614] on textarea "Great! Yes it is for the [US_STATE][GEOGRAPHIC_DATA] location. We will se you […" at bounding box center [995, 606] width 1037 height 98
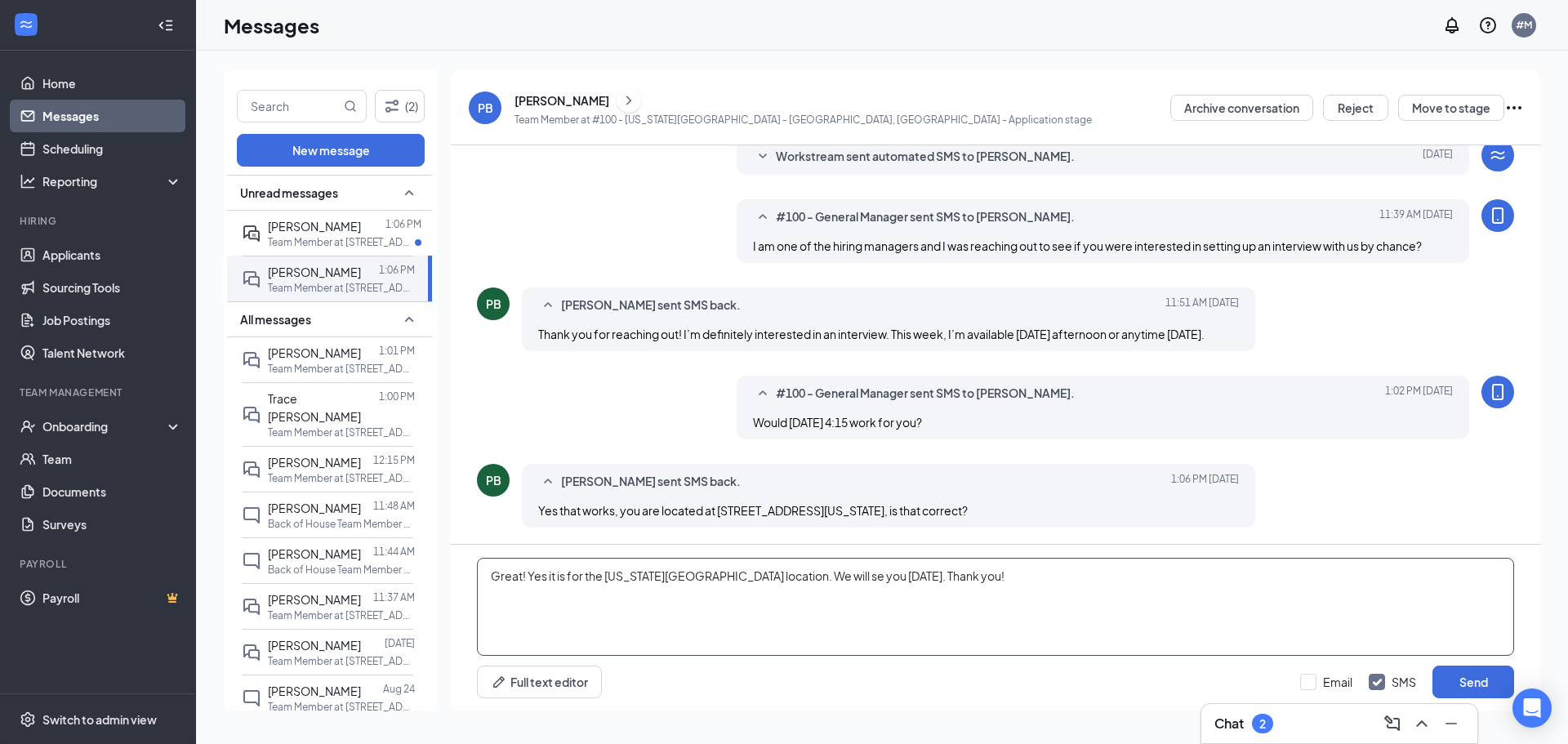
drag, startPoint x: 962, startPoint y: 579, endPoint x: 1057, endPoint y: 667, distance: 129.5
click at [964, 579] on textarea "Great! Yes it is for the [US_STATE][GEOGRAPHIC_DATA] location. We will se you […" at bounding box center [995, 606] width 1037 height 98
type textarea "Great! Yes it is for the [US_STATE][GEOGRAPHIC_DATA] location. We will se you […"
click at [1507, 674] on button "Send" at bounding box center [1472, 682] width 81 height 33
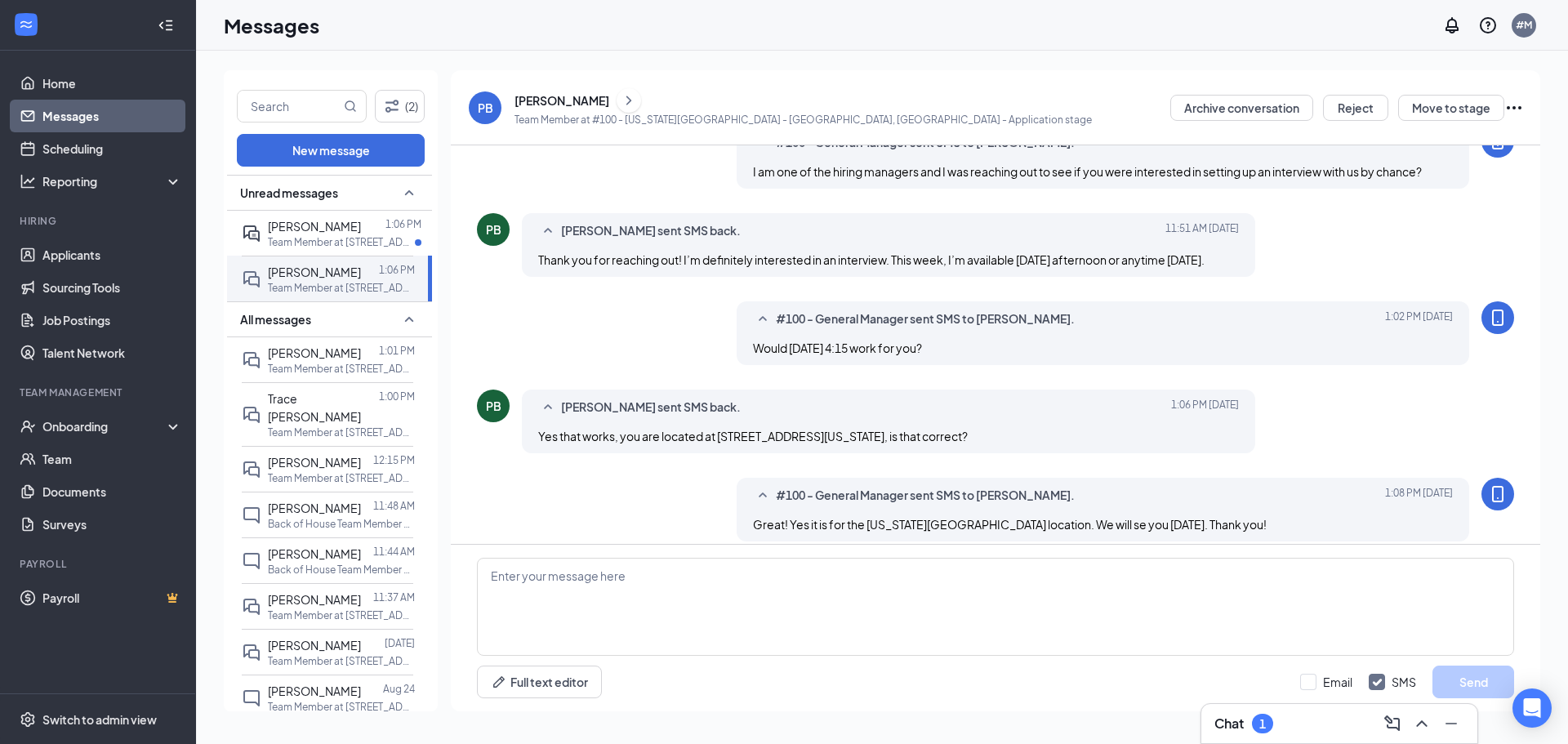
scroll to position [211, 0]
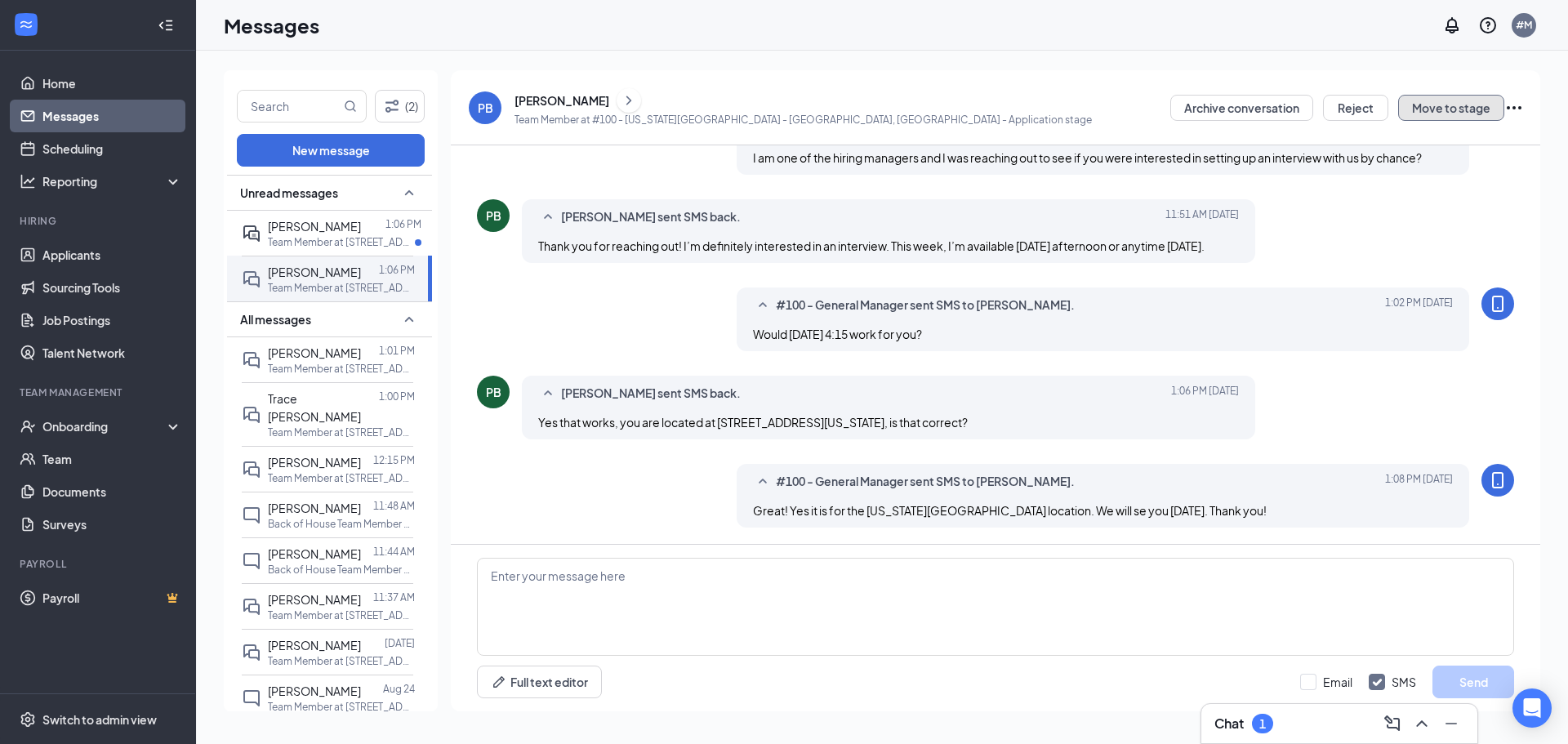
click at [1435, 112] on button "Move to stage" at bounding box center [1451, 108] width 106 height 27
type input "[DATE]"
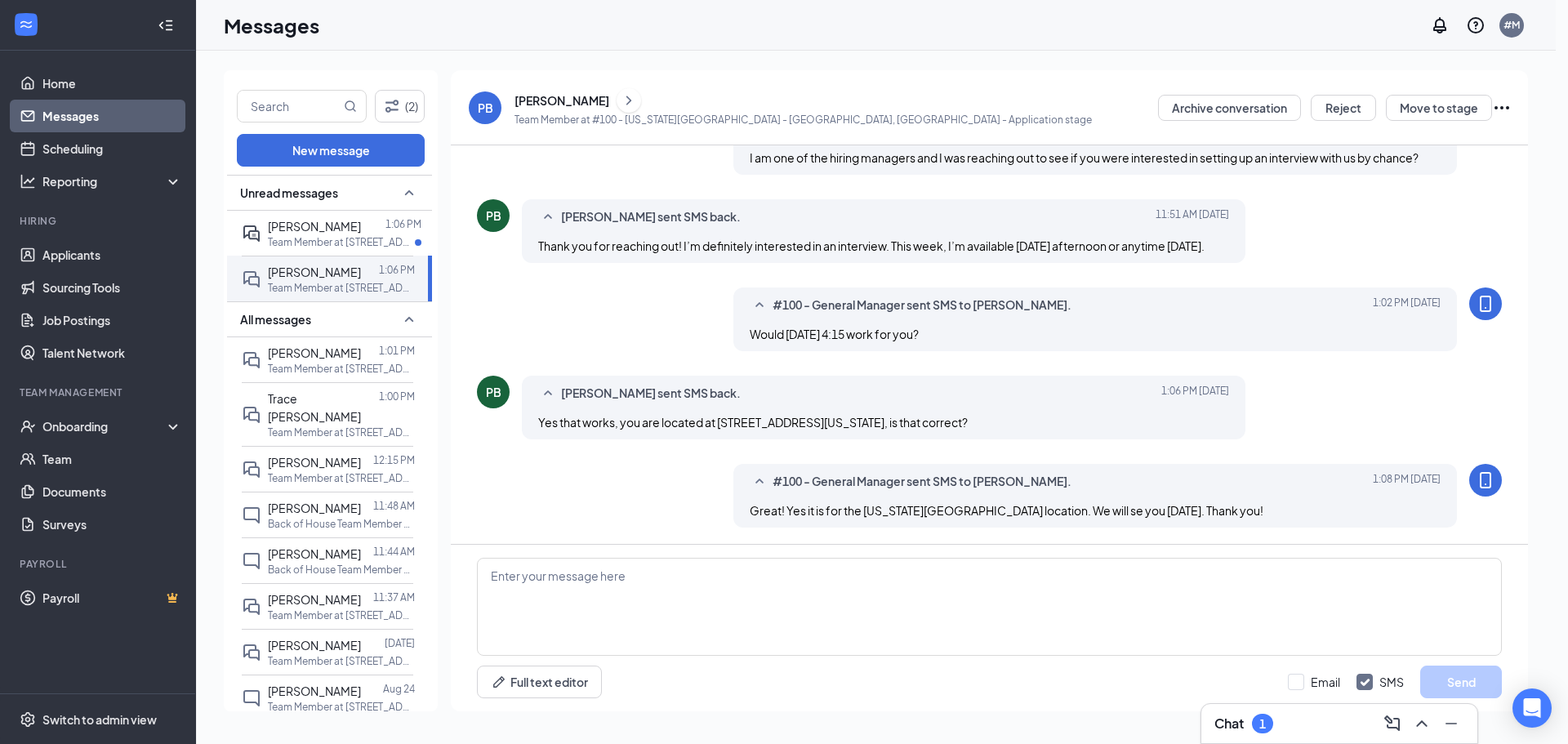
click at [58, 371] on span "04:15 PM" at bounding box center [34, 362] width 48 height 18
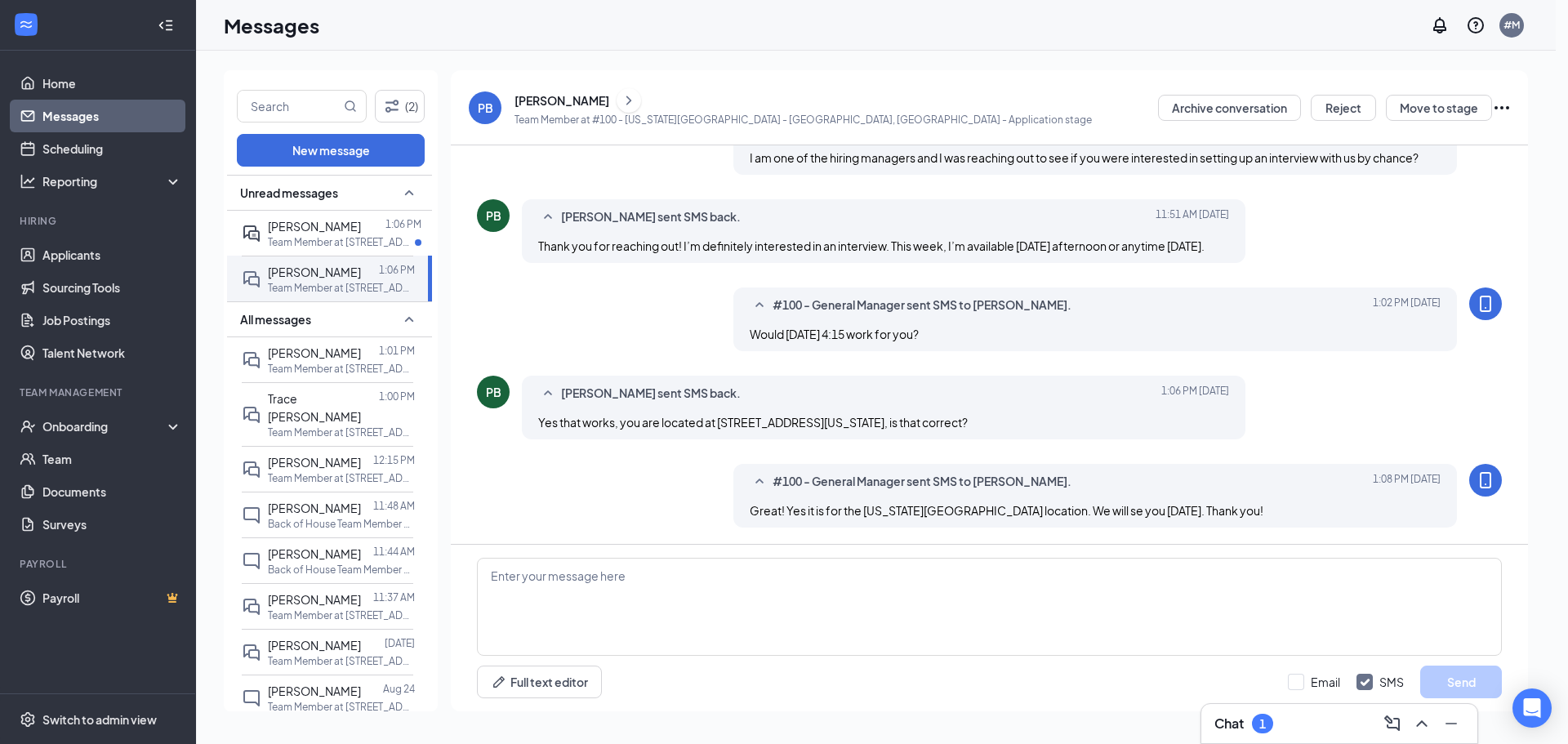
click at [104, 458] on span "04:30 PM" at bounding box center [58, 463] width 95 height 18
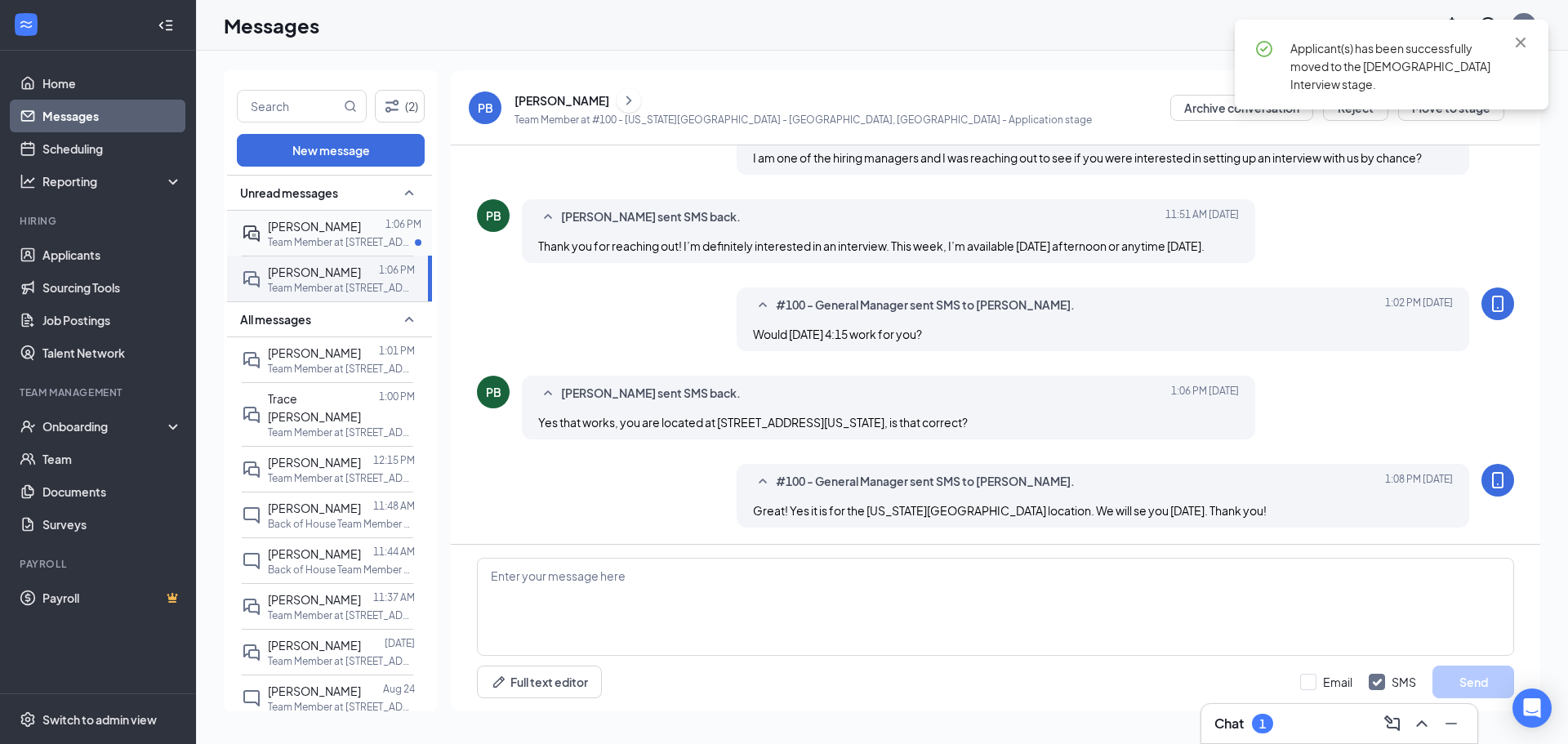
click at [317, 241] on p "Team Member at [STREET_ADDRESS][US_STATE]" at bounding box center [341, 241] width 147 height 14
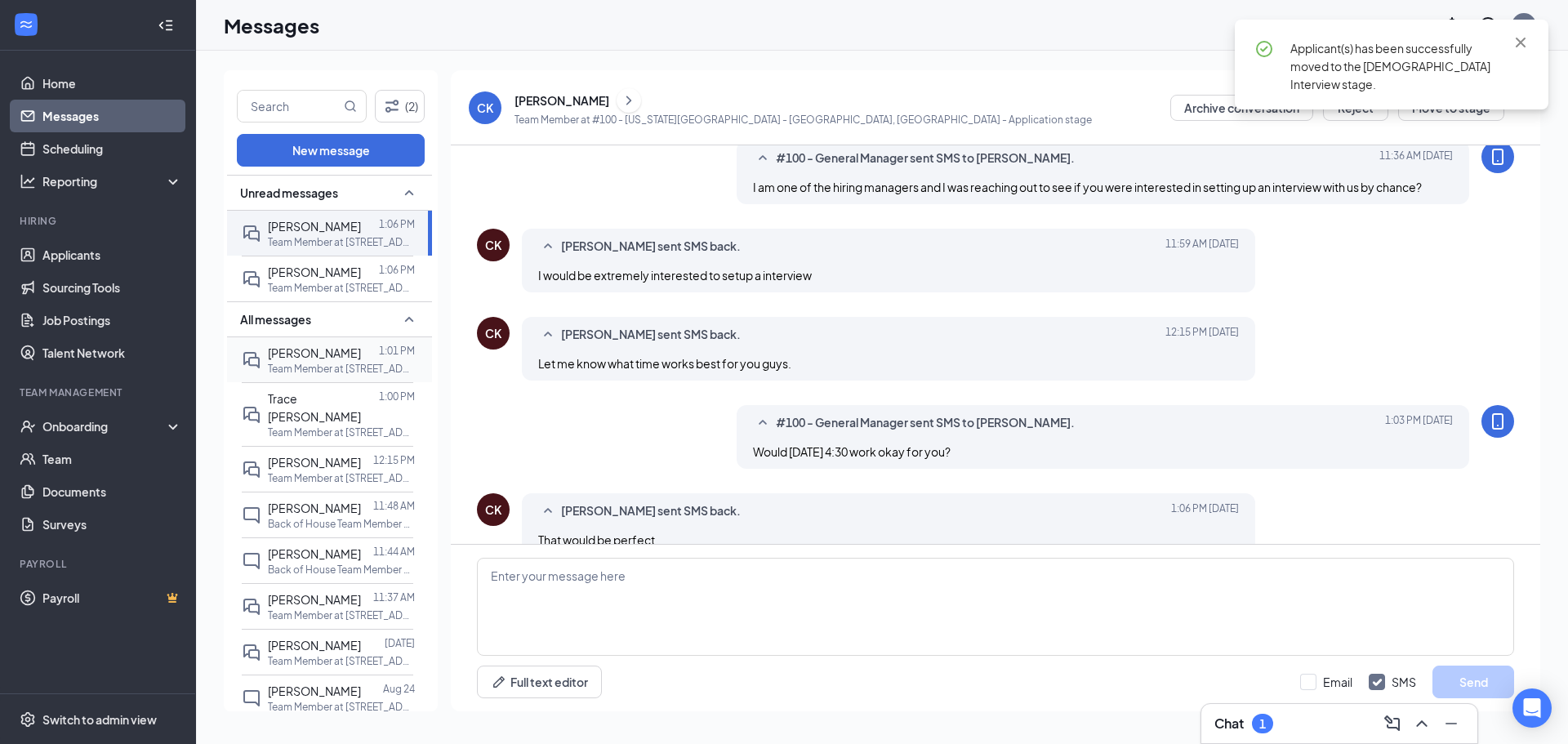
scroll to position [211, 0]
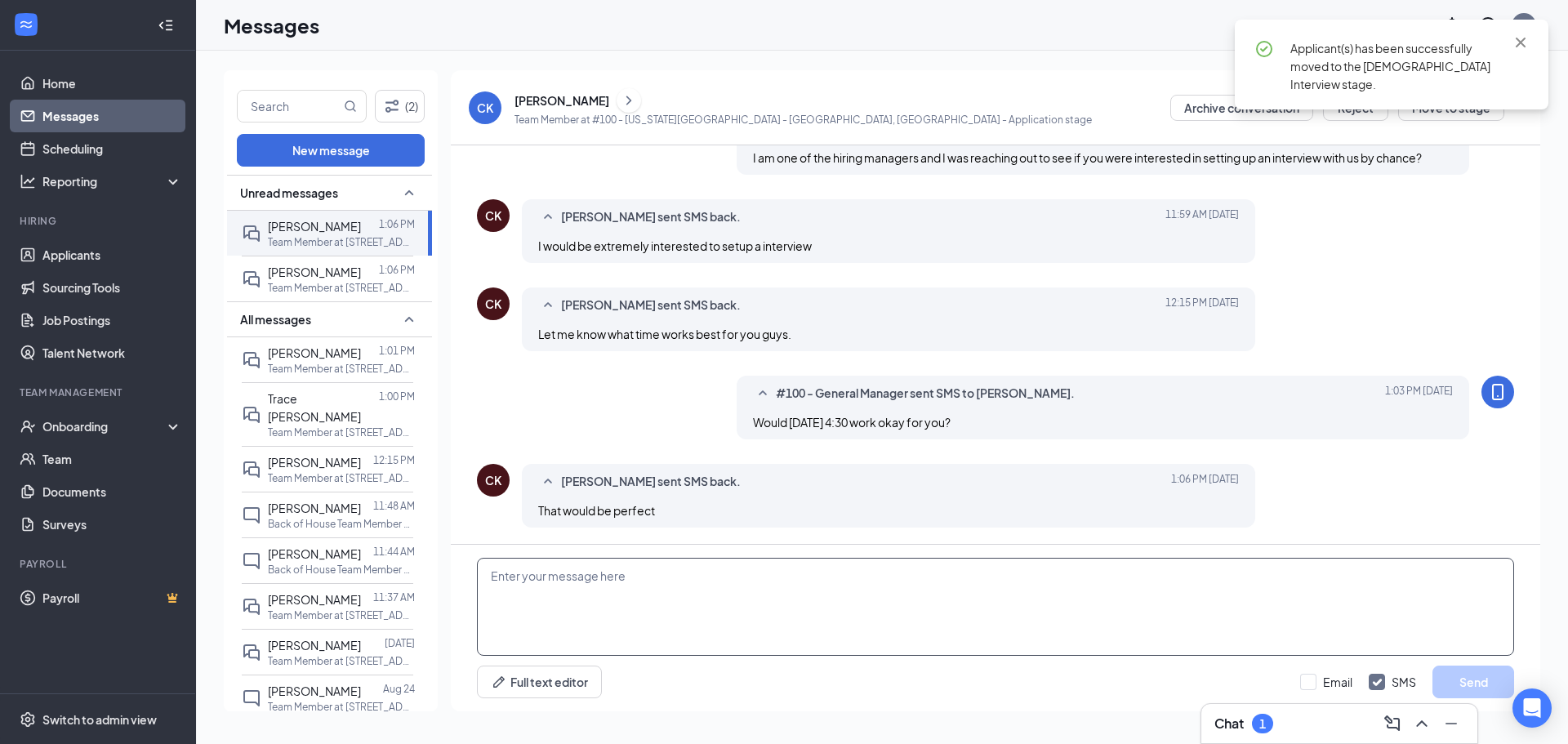
click at [625, 568] on textarea at bounding box center [995, 606] width 1037 height 98
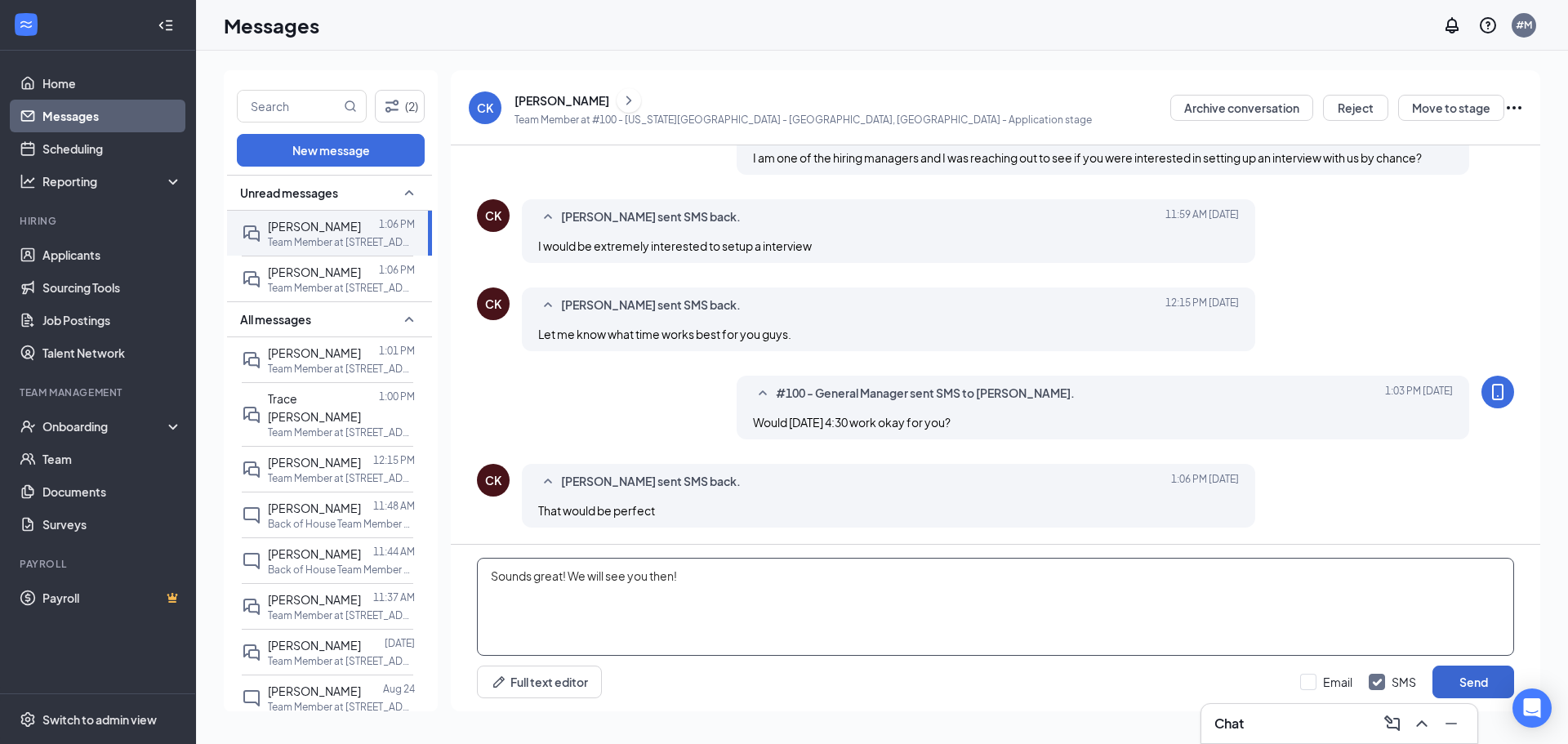
type textarea "Sounds great! We will see you then!"
